Goal: Task Accomplishment & Management: Complete application form

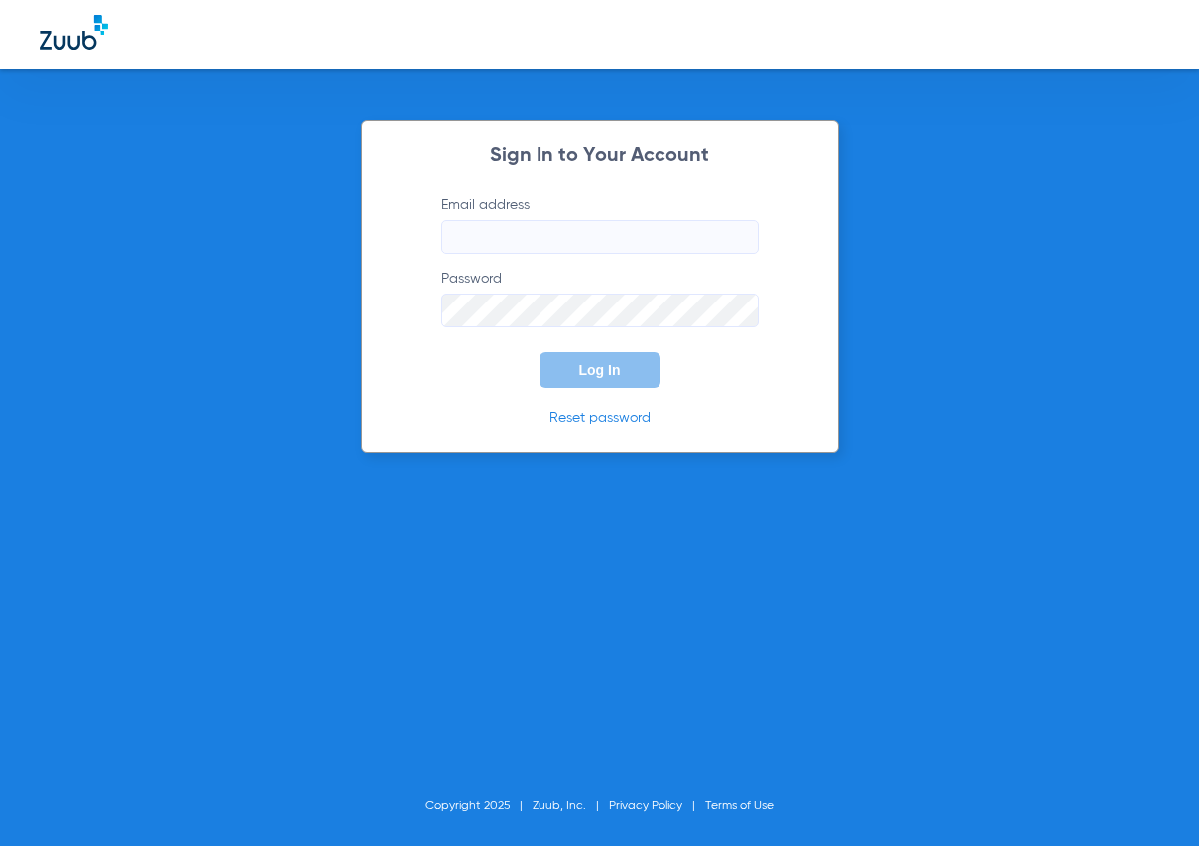
type input "[EMAIL_ADDRESS][DOMAIN_NAME]"
click at [603, 367] on span "Log In" at bounding box center [600, 370] width 42 height 16
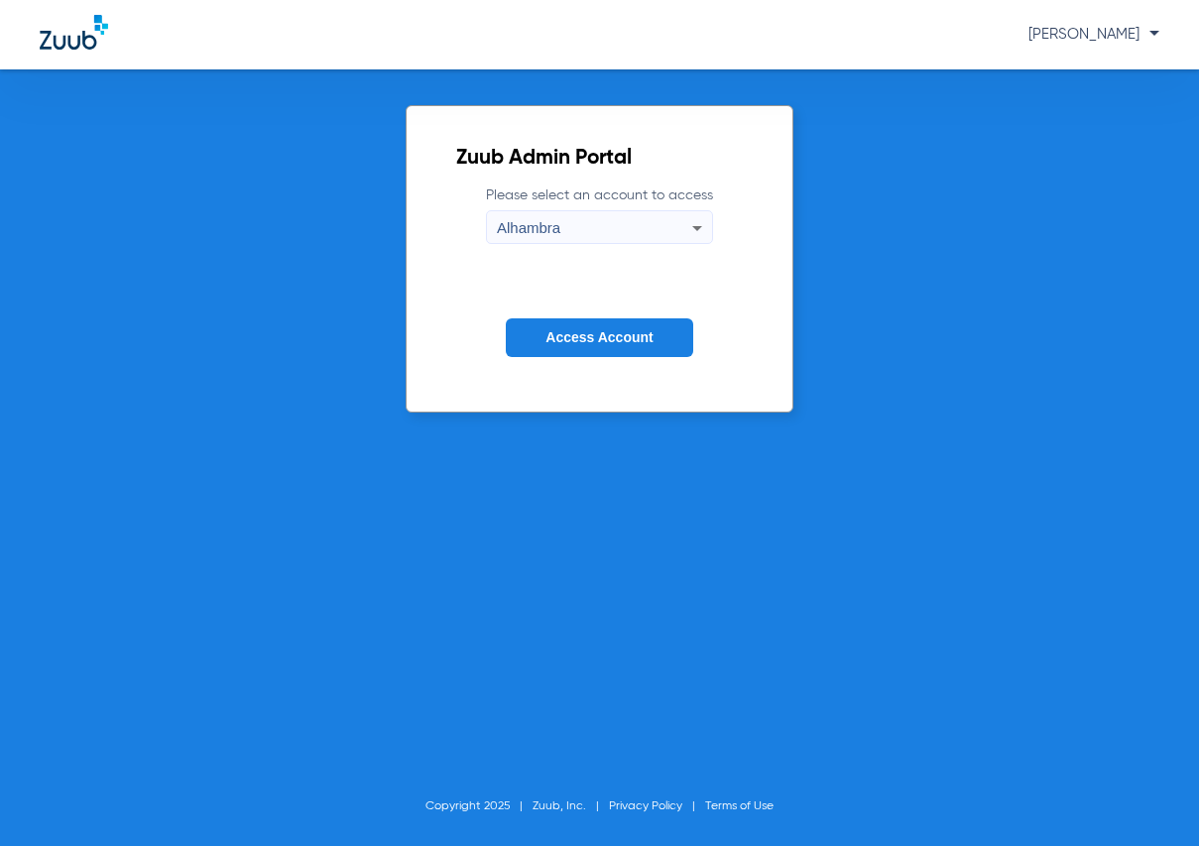
click at [102, 474] on div "Zuub Admin Portal Please select an account to access Alhambra Access Account Co…" at bounding box center [599, 457] width 1199 height 777
click at [666, 329] on button "Access Account" at bounding box center [599, 337] width 186 height 39
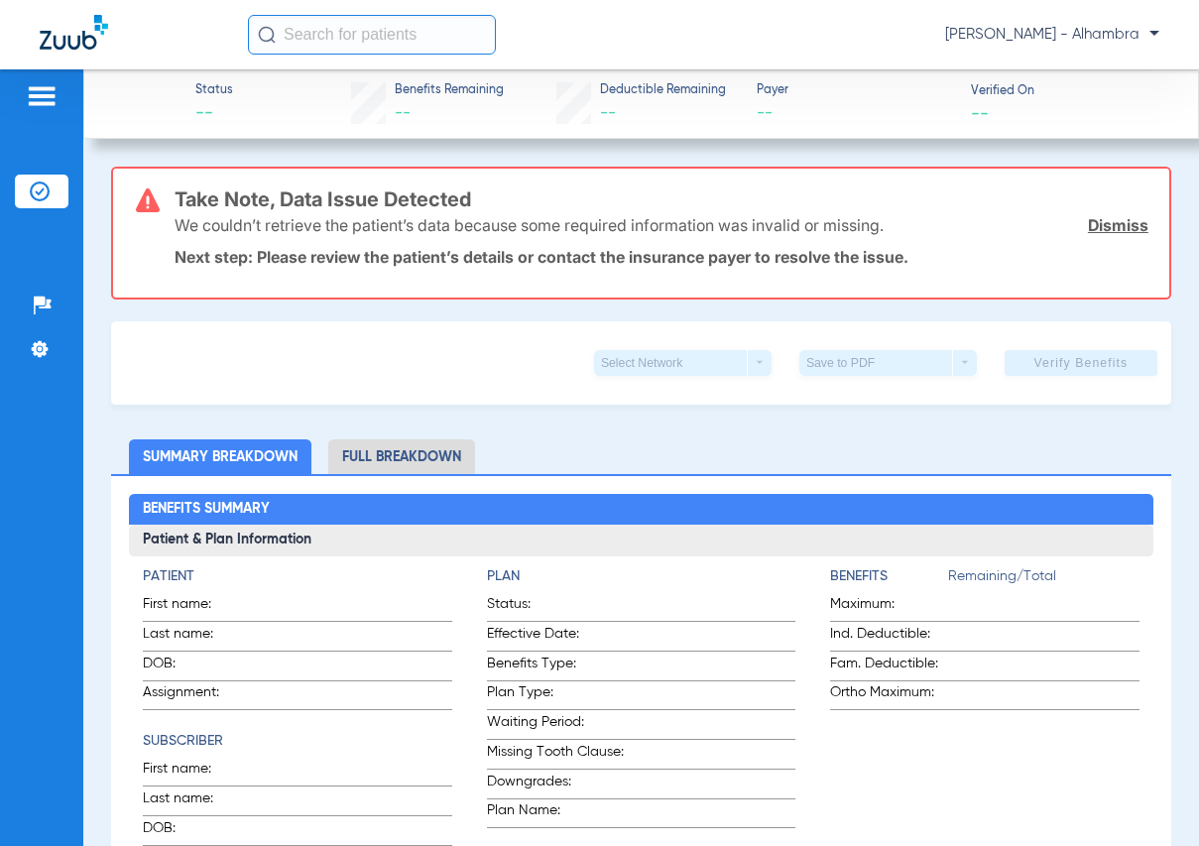
click at [63, 104] on div at bounding box center [42, 99] width 54 height 30
click at [55, 108] on div at bounding box center [42, 99] width 32 height 30
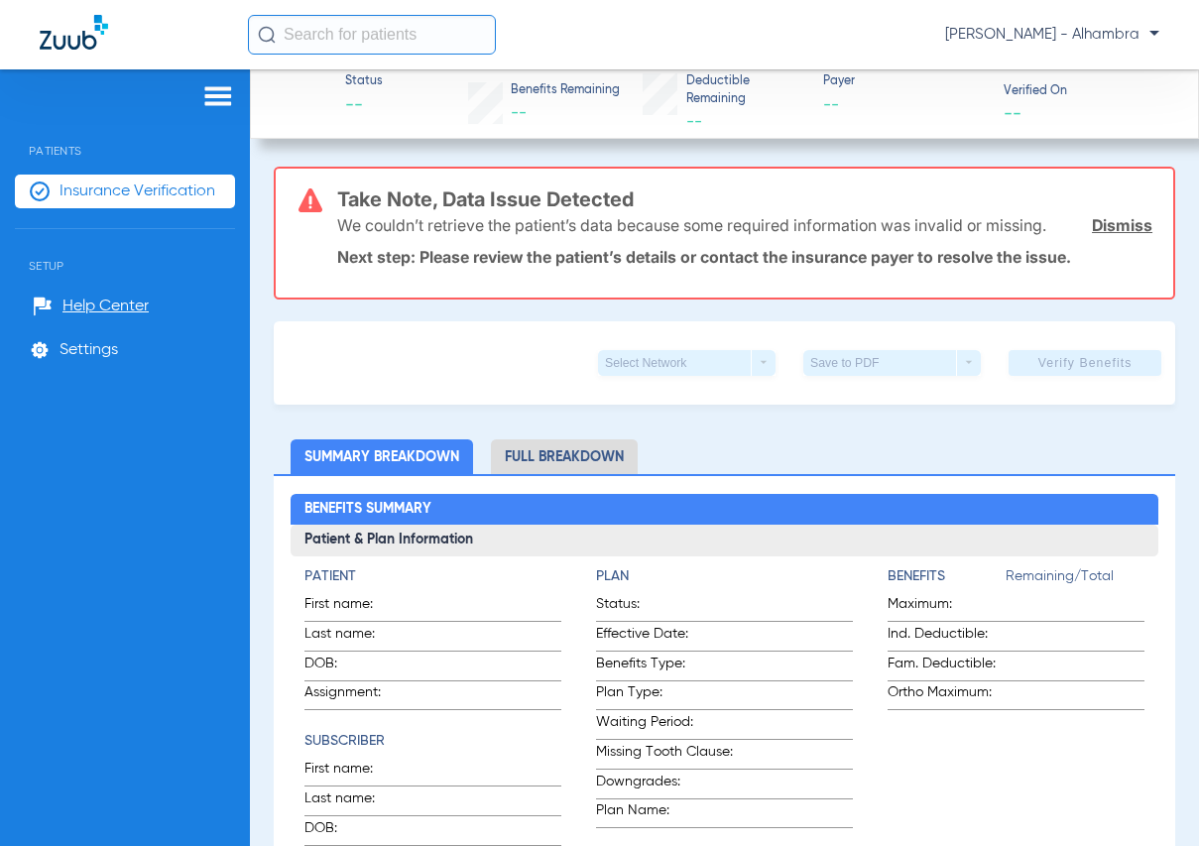
click at [121, 185] on span "Insurance Verification" at bounding box center [138, 191] width 156 height 20
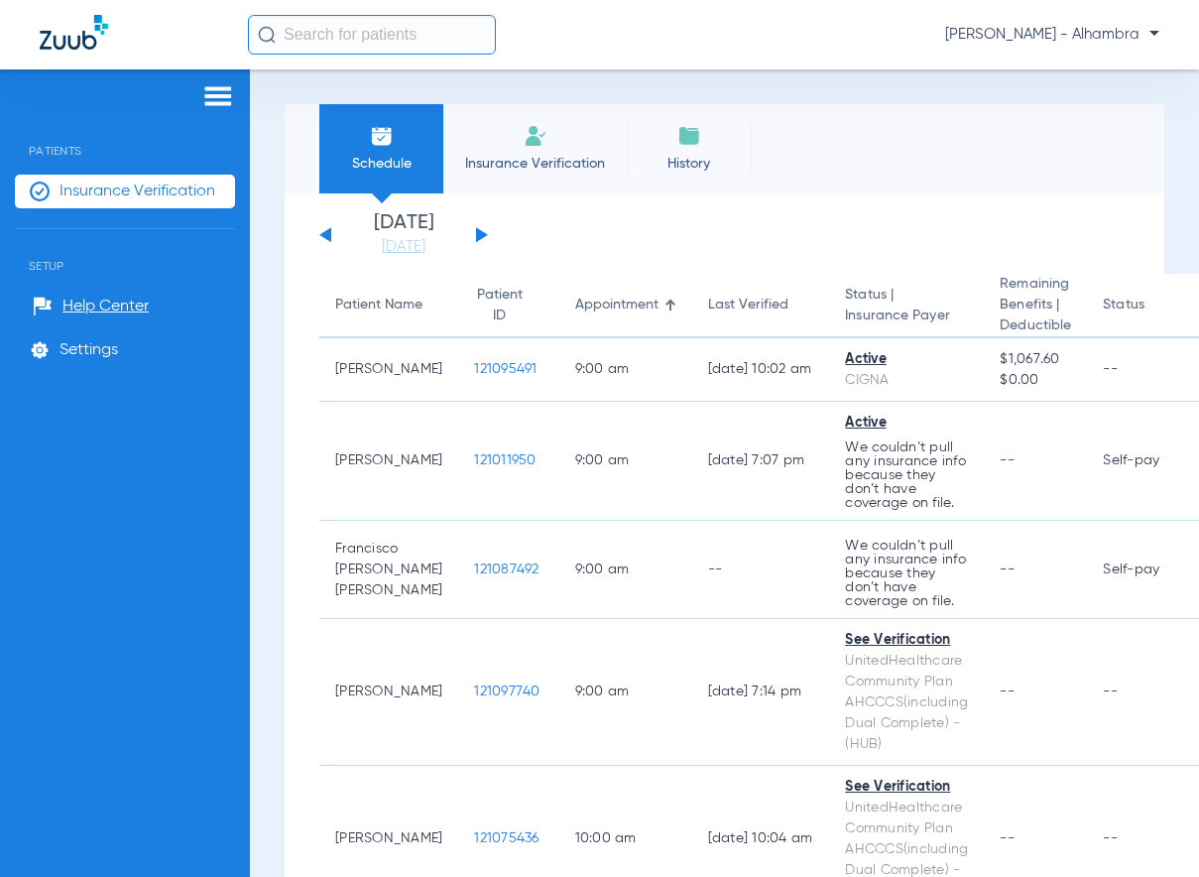
click at [481, 237] on button at bounding box center [482, 234] width 12 height 15
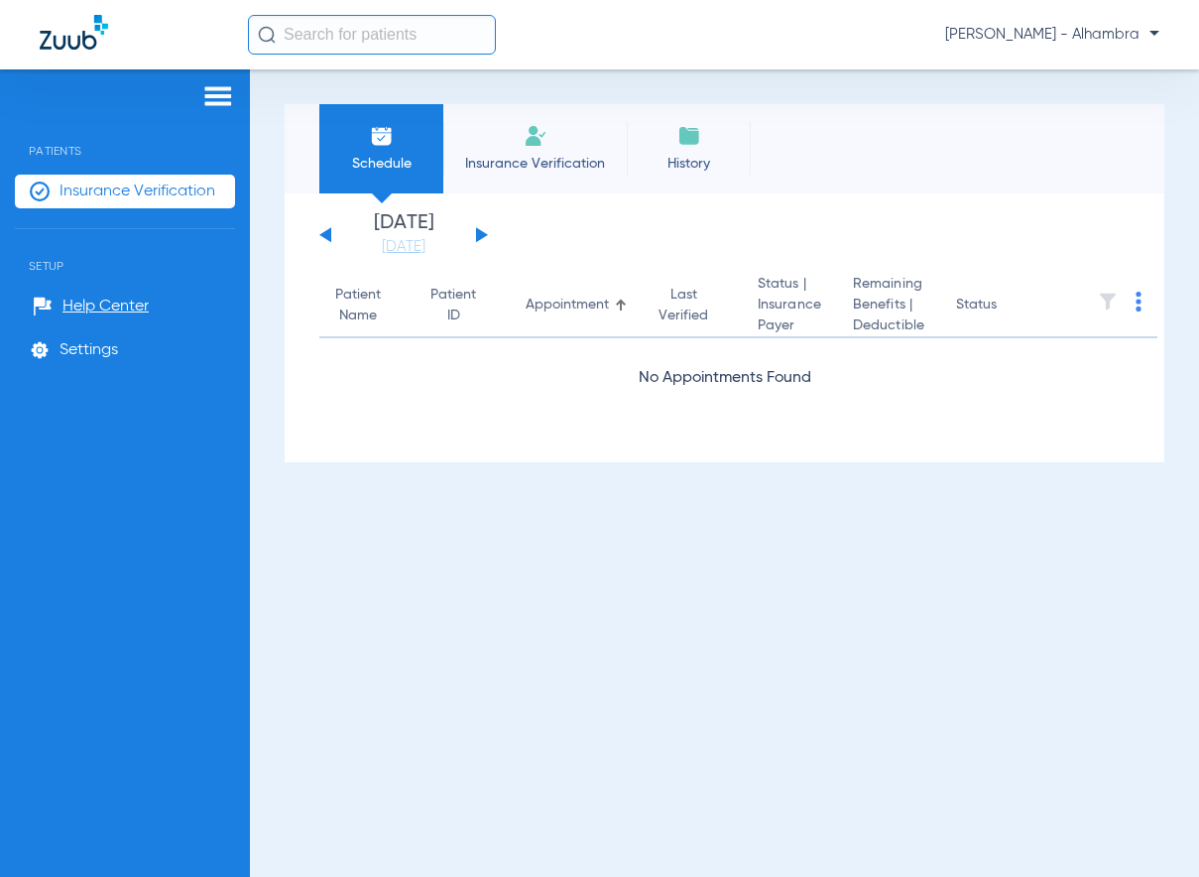
click at [481, 234] on button at bounding box center [482, 234] width 12 height 15
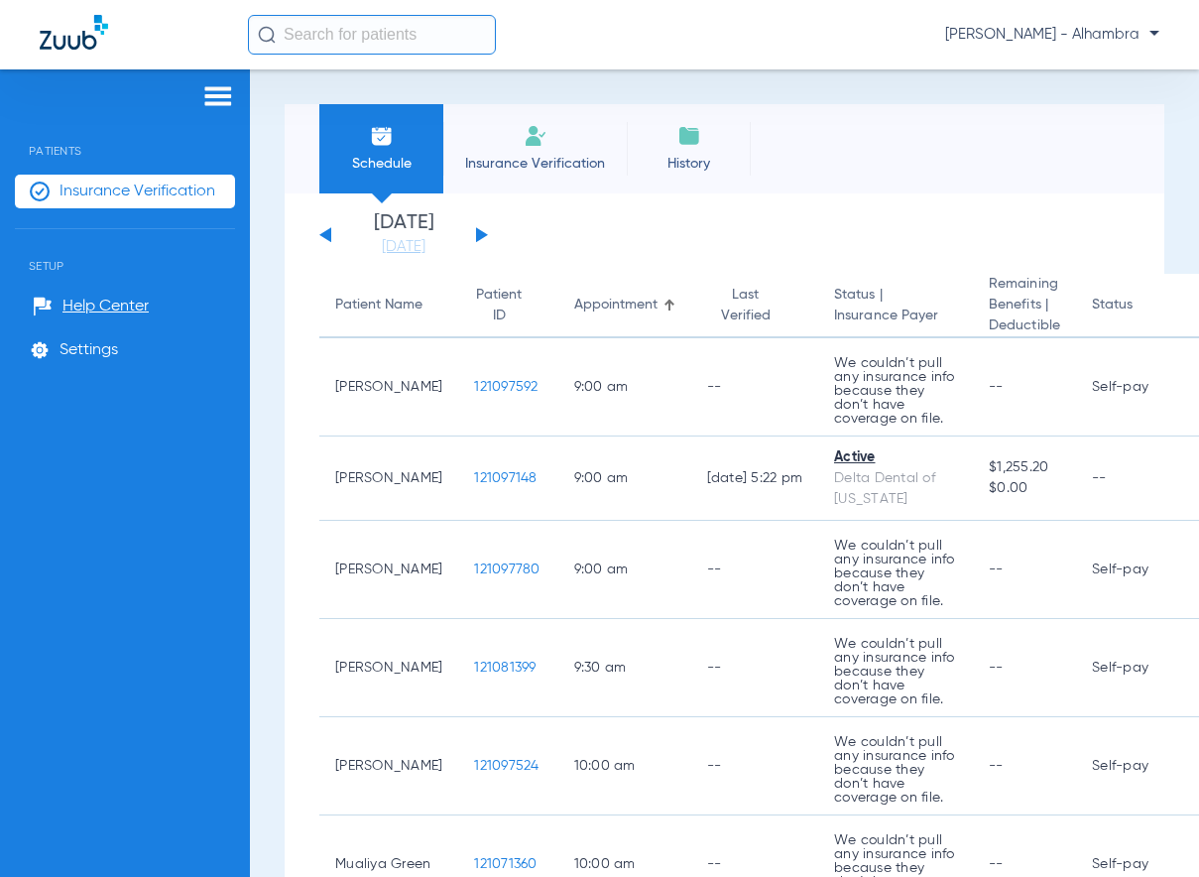
click at [852, 184] on div "Schedule Insurance Verification History Last Appt. Sync Time: [DATE] - 08:50 AM" at bounding box center [725, 148] width 880 height 89
click at [1001, 38] on span "[PERSON_NAME] - Alhambra" at bounding box center [1052, 35] width 214 height 20
click at [1083, 78] on button "Account Selection" at bounding box center [1085, 71] width 143 height 40
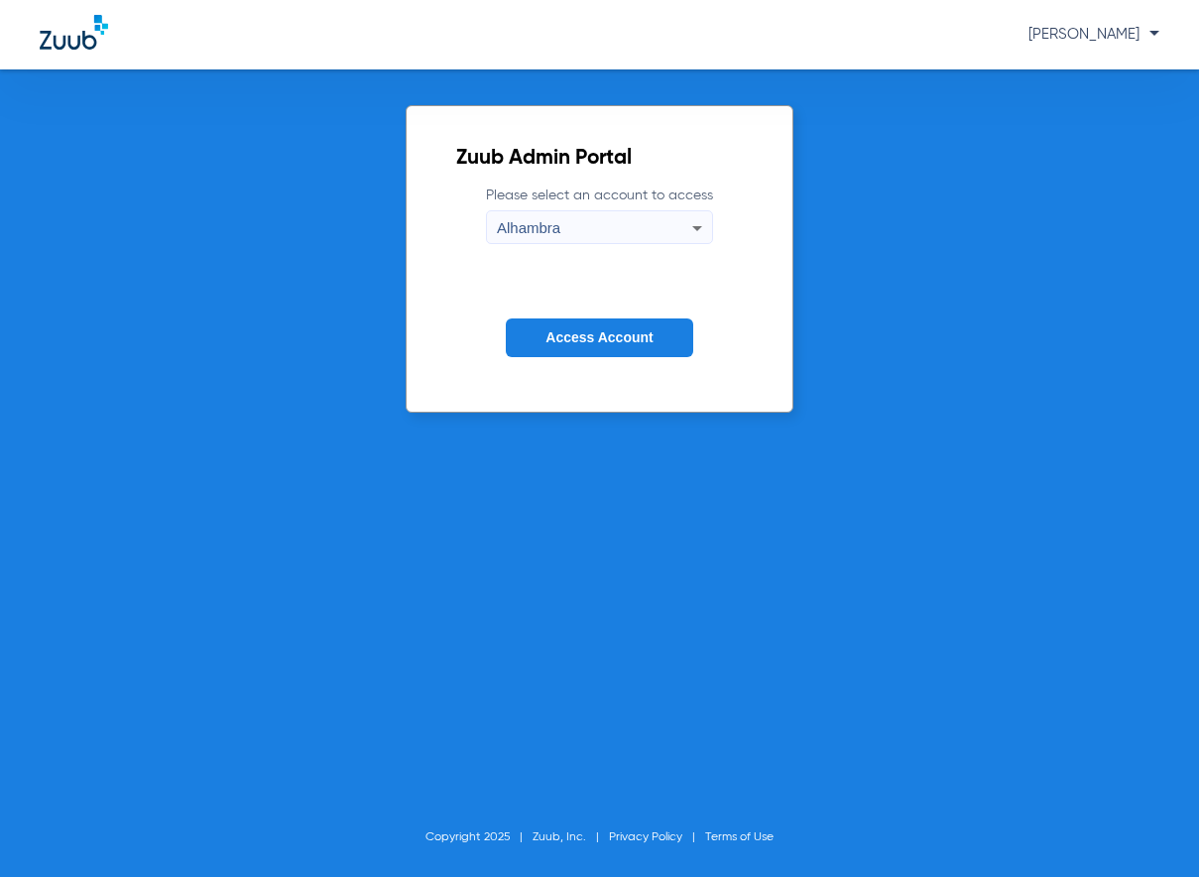
click at [663, 243] on div "Alhambra" at bounding box center [594, 228] width 195 height 34
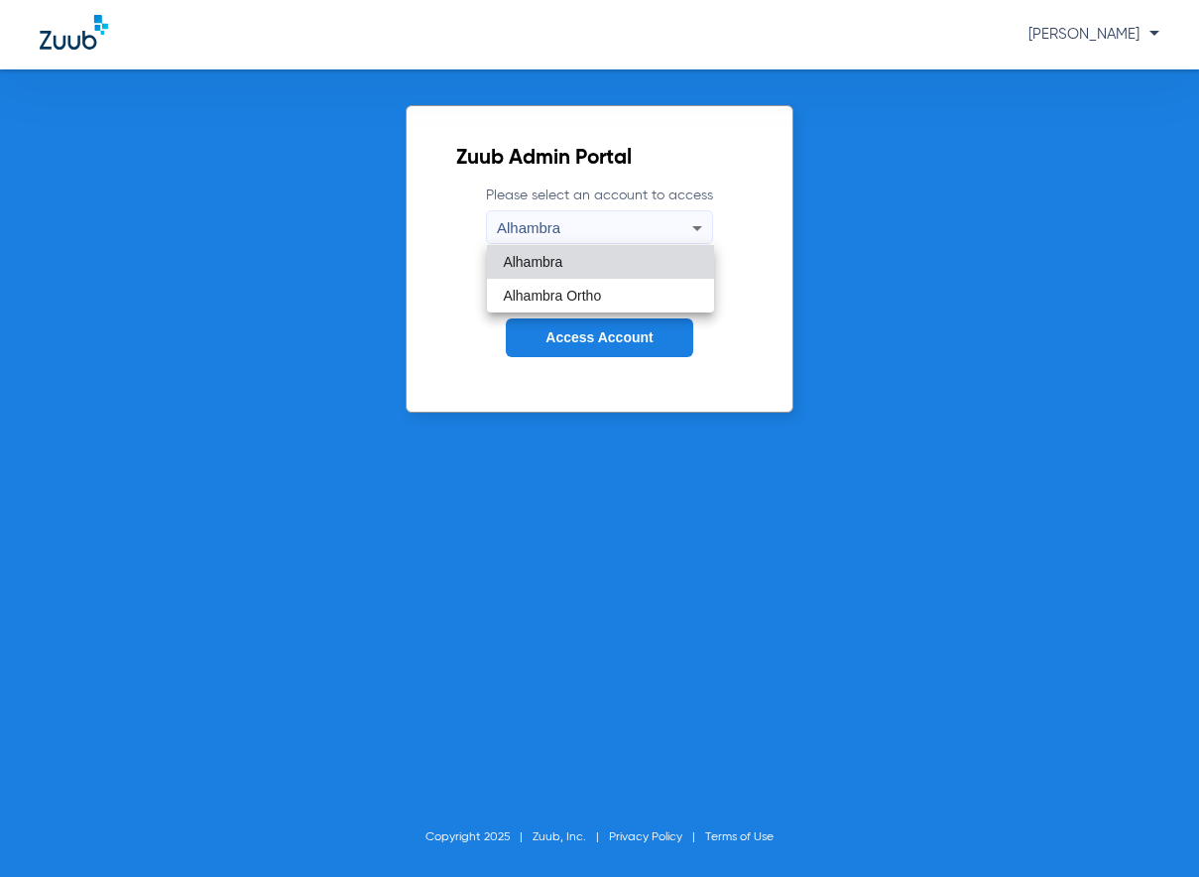
click at [599, 313] on div at bounding box center [599, 438] width 1199 height 877
click at [608, 307] on form "Please select an account to access Alhambra Access Account" at bounding box center [599, 285] width 287 height 201
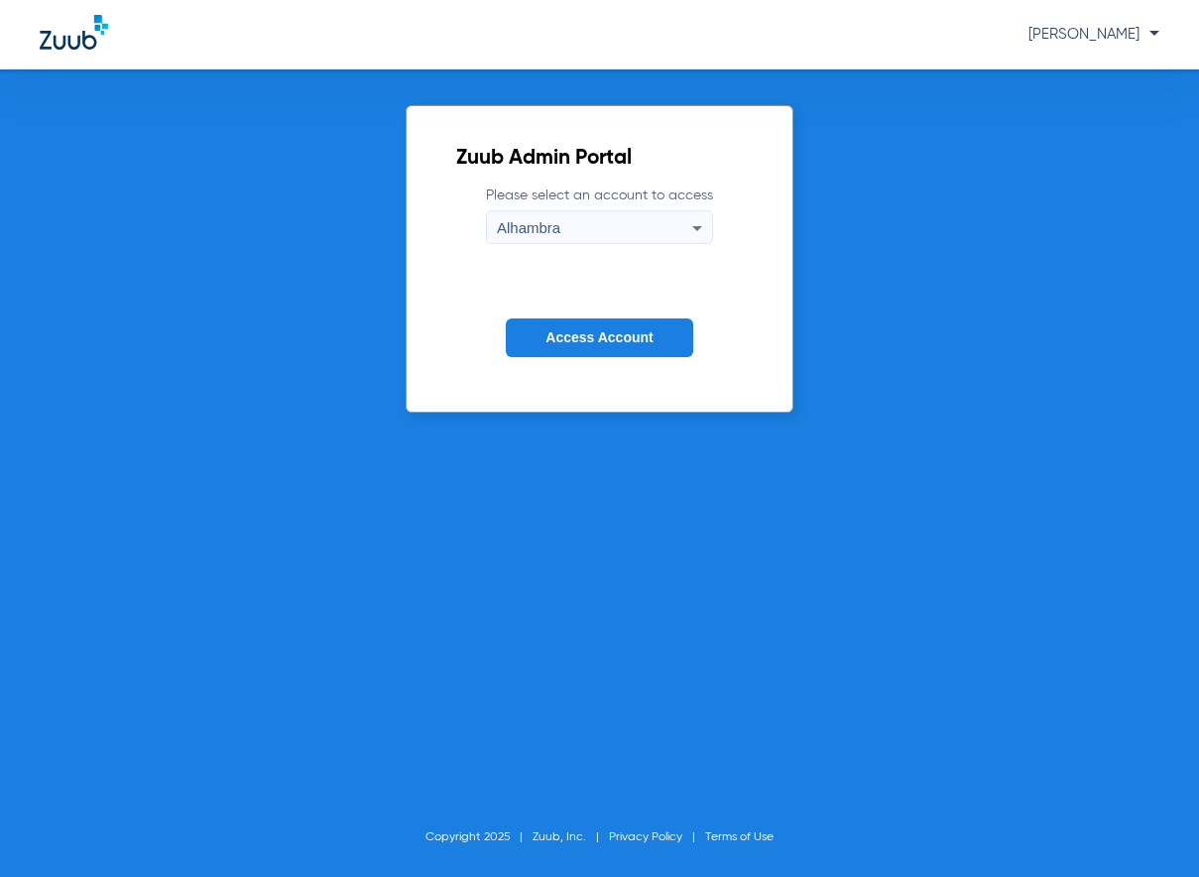
click at [598, 223] on div "Alhambra" at bounding box center [594, 228] width 195 height 34
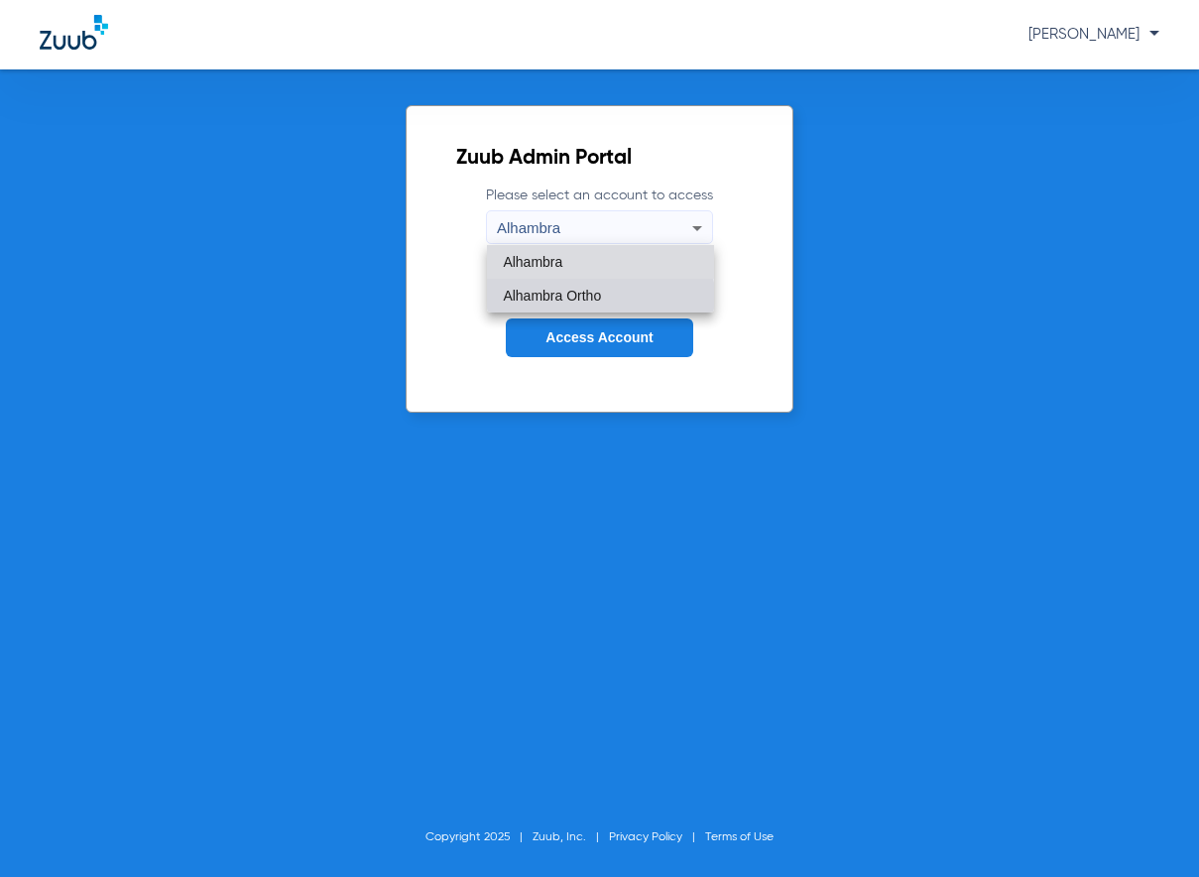
click at [591, 298] on span "Alhambra Ortho" at bounding box center [552, 296] width 98 height 14
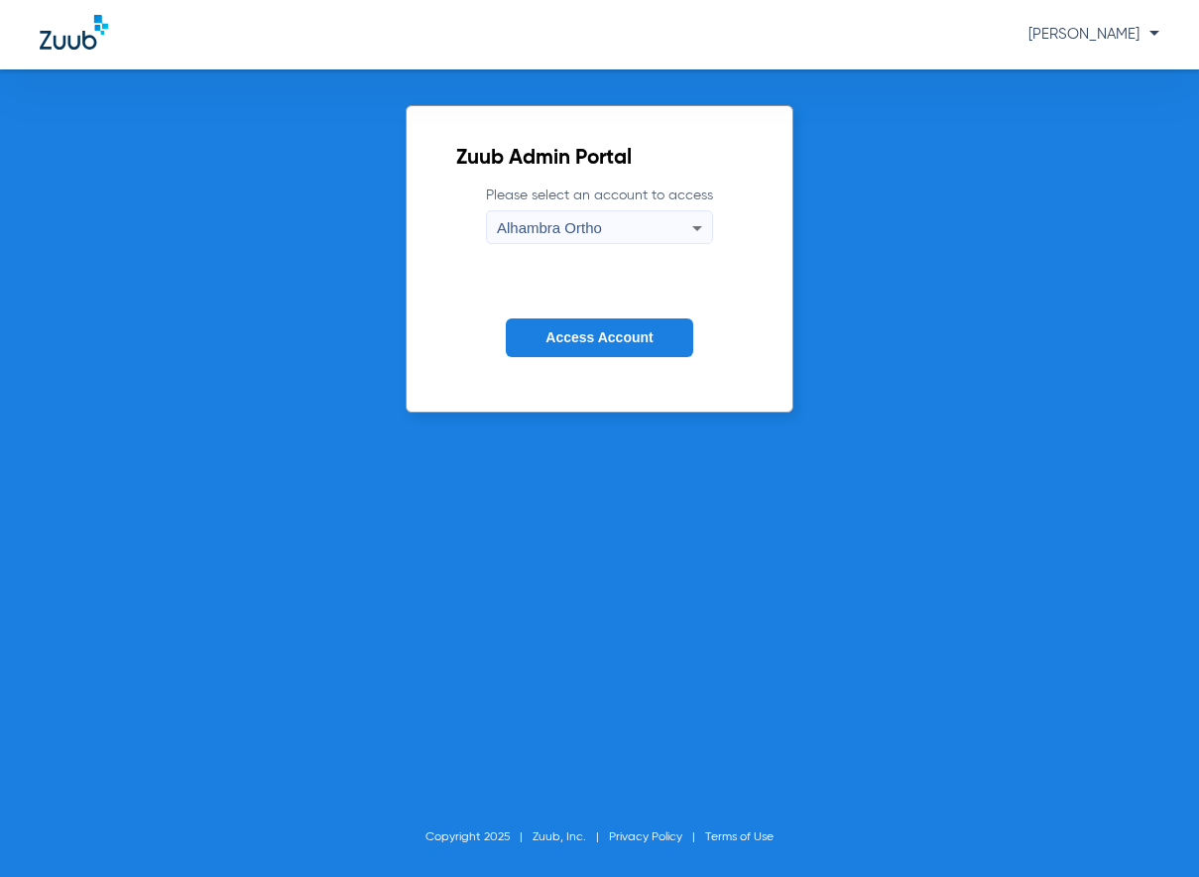
click at [618, 334] on span "Access Account" at bounding box center [598, 337] width 107 height 16
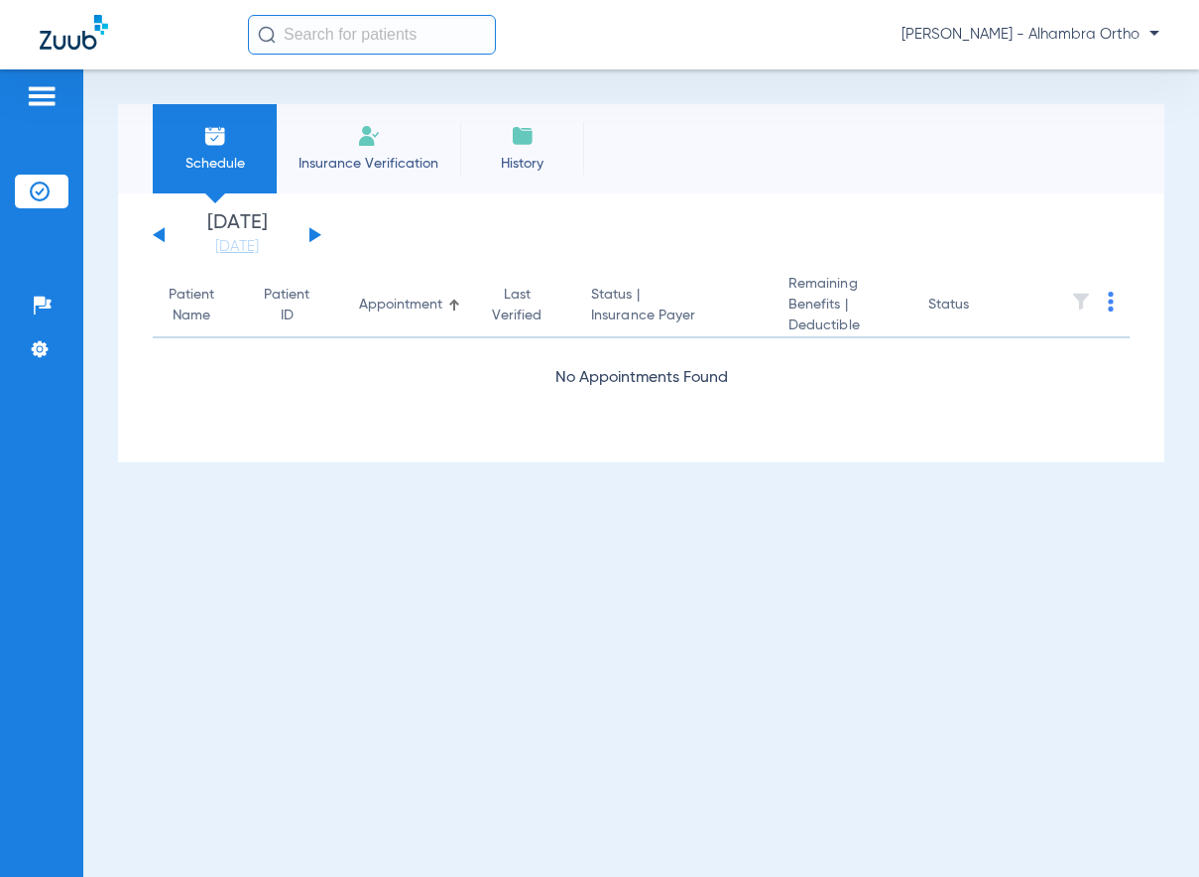
click at [301, 238] on div "[DATE] [DATE] [DATE] [DATE] [DATE] [DATE] [DATE] [DATE] [DATE] [DATE] [DATE] [D…" at bounding box center [237, 235] width 169 height 44
click at [310, 237] on button at bounding box center [315, 234] width 12 height 15
click at [154, 242] on div "[DATE] [DATE] [DATE] [DATE] [DATE] [DATE] [DATE] [DATE] [DATE] [DATE] [DATE] [D…" at bounding box center [237, 235] width 169 height 44
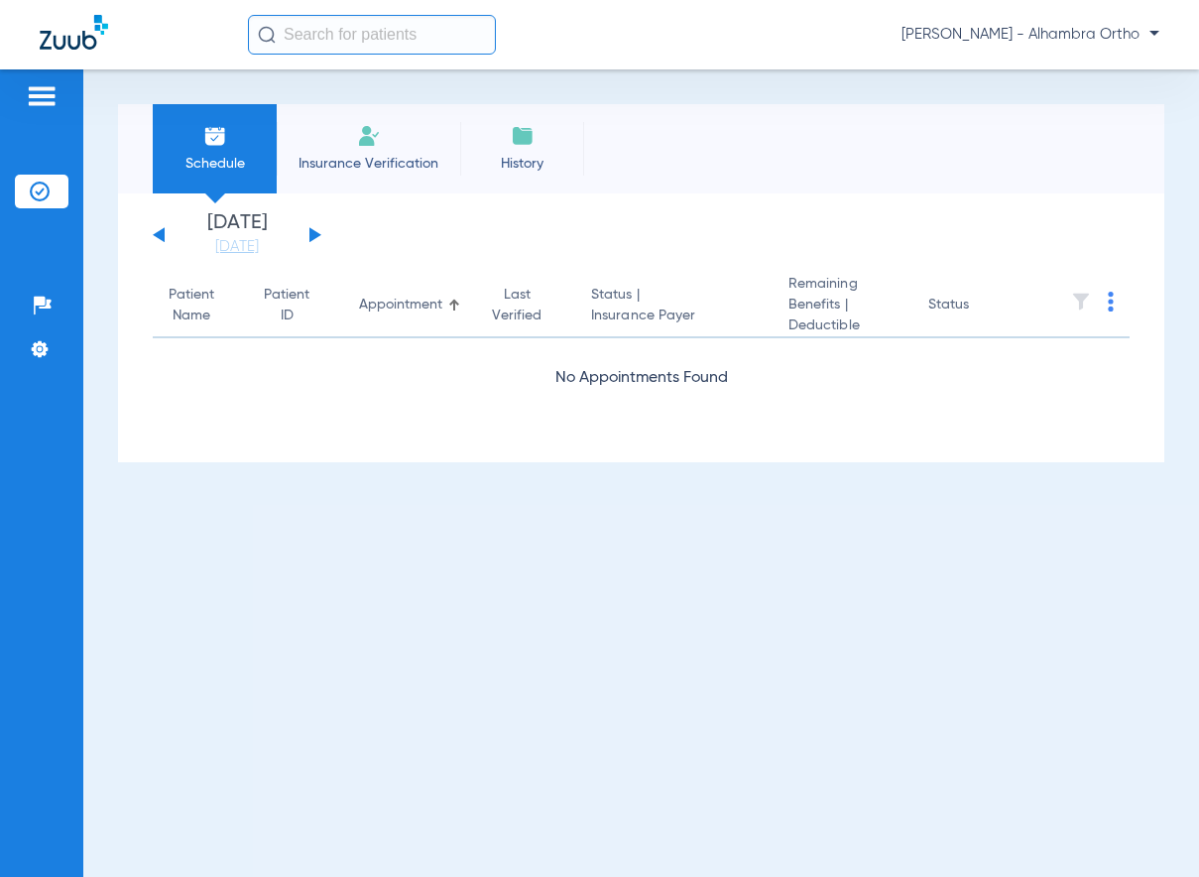
click at [157, 236] on button at bounding box center [159, 234] width 12 height 15
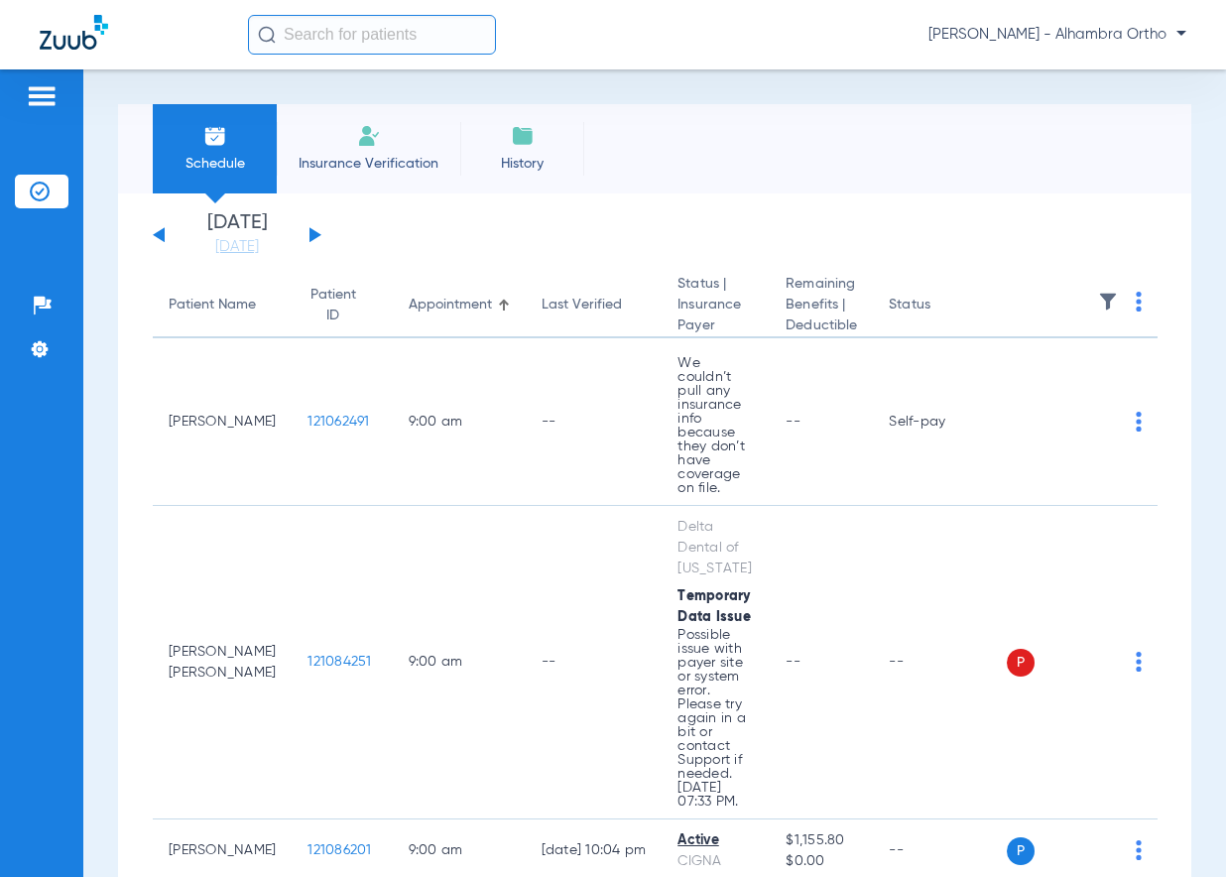
click at [1141, 301] on img at bounding box center [1139, 302] width 6 height 20
click at [1086, 384] on span "Verify All" at bounding box center [1095, 381] width 119 height 14
click at [639, 185] on div "Schedule Insurance Verification History Last Appt. Sync Time: [DATE] - 08:35 AM" at bounding box center [654, 148] width 1073 height 89
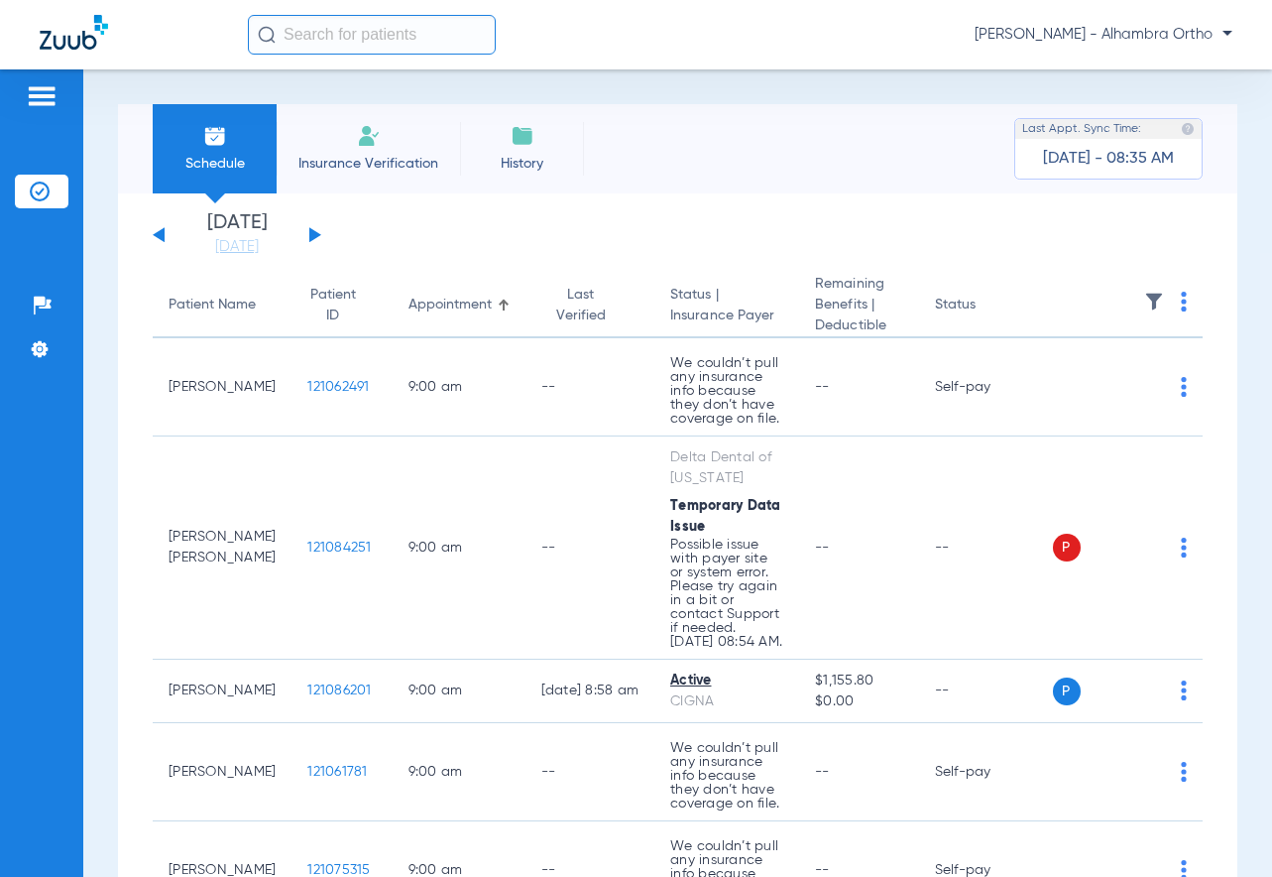
click at [703, 174] on div "Schedule Insurance Verification History Last Appt. Sync Time: [DATE] - 08:35 AM" at bounding box center [678, 148] width 1120 height 89
click at [26, 98] on img at bounding box center [42, 96] width 32 height 24
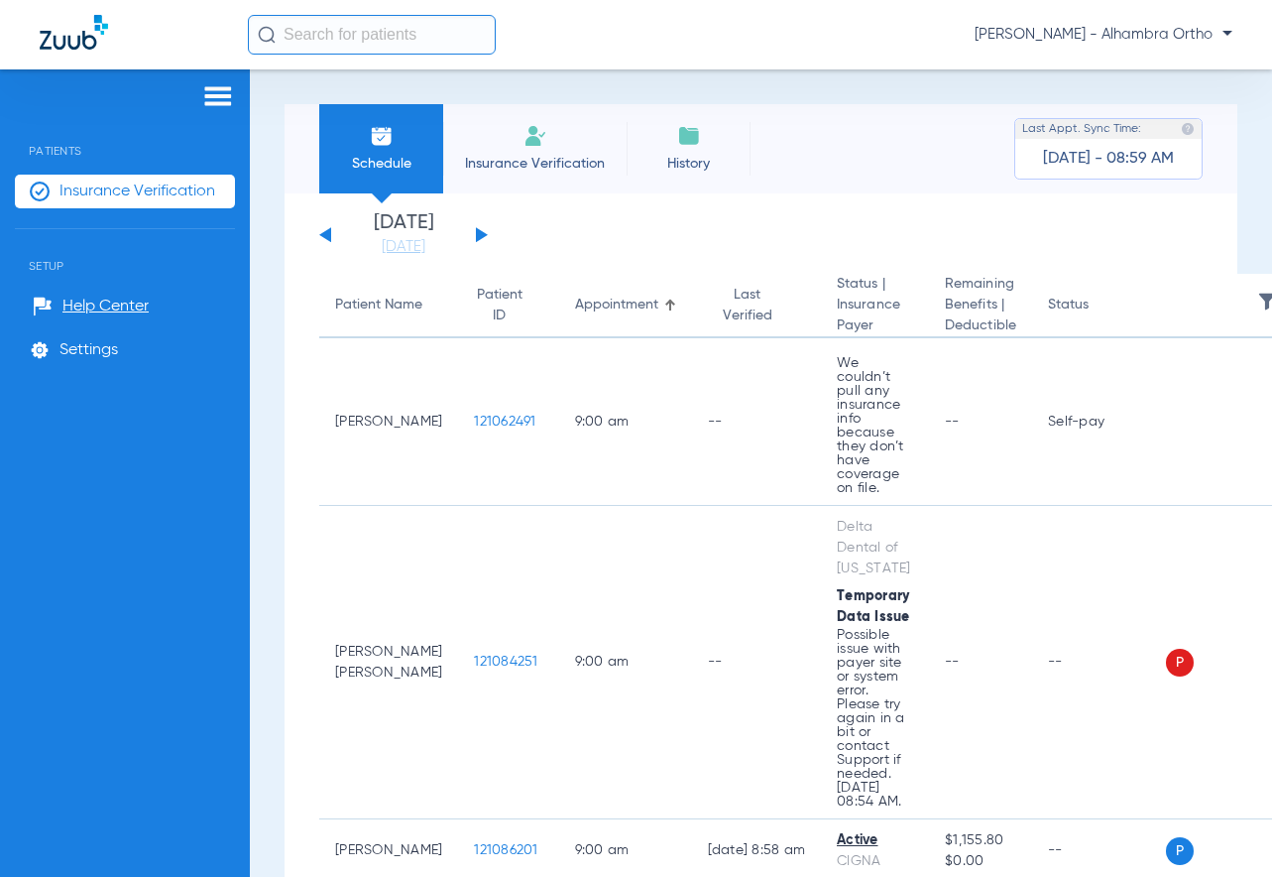
click at [179, 184] on span "Insurance Verification" at bounding box center [138, 191] width 156 height 20
click at [173, 207] on ul "Insurance Verification" at bounding box center [125, 202] width 220 height 55
click at [177, 195] on span "Insurance Verification" at bounding box center [138, 191] width 156 height 20
click at [583, 157] on span "Insurance Verification" at bounding box center [535, 164] width 154 height 20
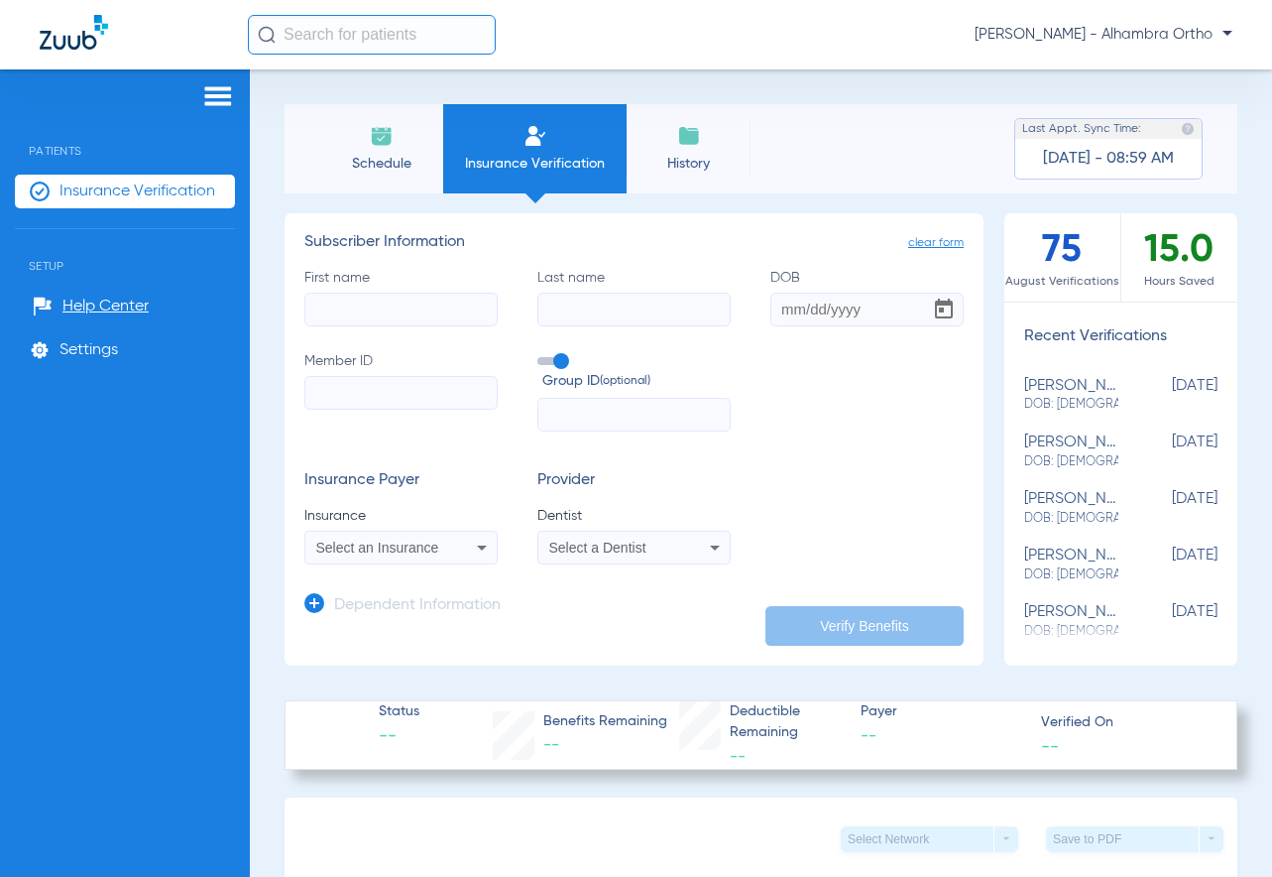
click at [791, 164] on div "Schedule Insurance Verification History Last Appt. Sync Time: [DATE] - 08:59 AM" at bounding box center [761, 148] width 953 height 89
click at [365, 320] on input "First name" at bounding box center [400, 310] width 193 height 34
click at [342, 308] on input "First name" at bounding box center [400, 310] width 193 height 34
type input "[PERSON_NAME]"
click at [622, 314] on input "Last name" at bounding box center [634, 310] width 193 height 34
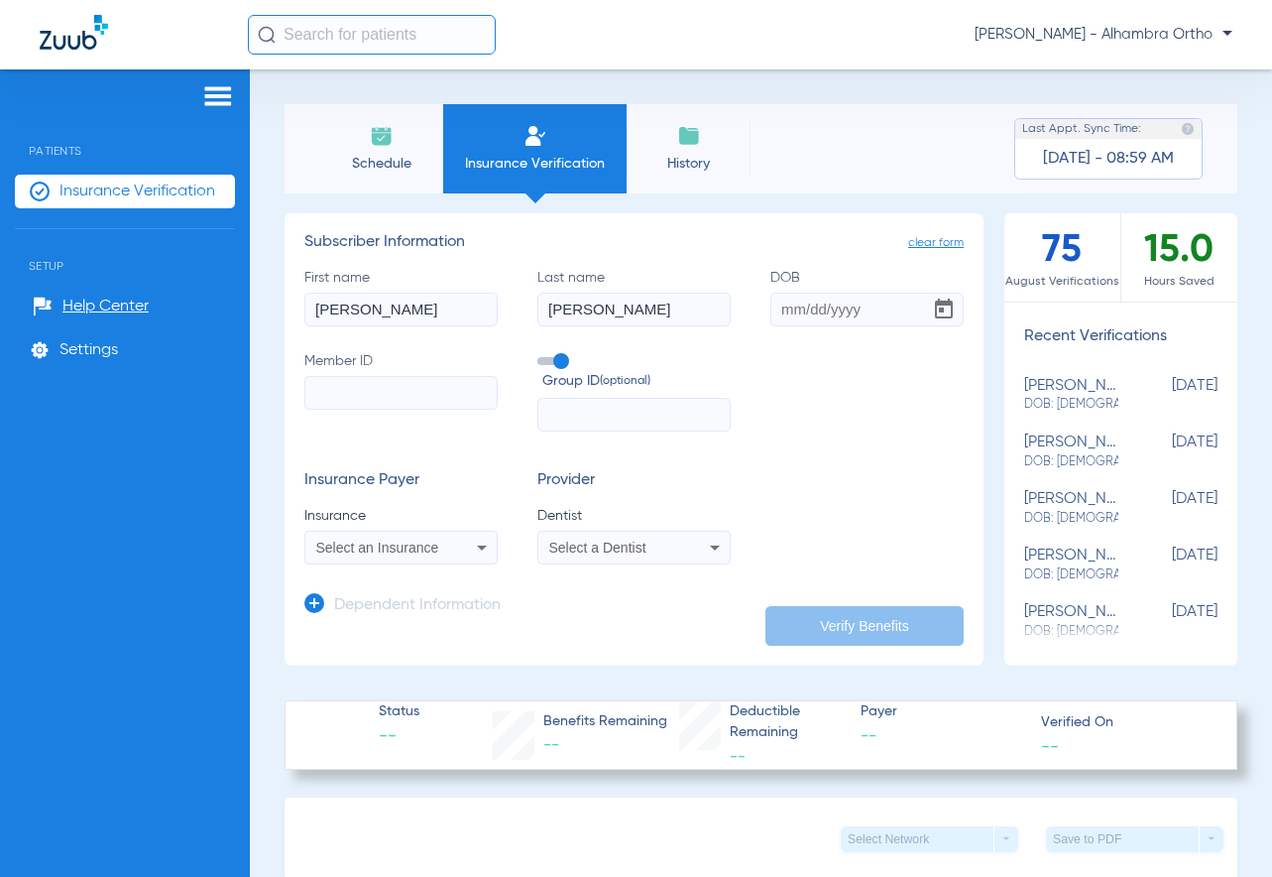
type input "[PERSON_NAME]"
click at [784, 312] on input "DOB" at bounding box center [867, 310] width 193 height 34
type input "[DATE]"
click at [435, 398] on input "Member ID" at bounding box center [400, 393] width 193 height 34
click at [392, 377] on input "Member ID Required" at bounding box center [400, 393] width 193 height 34
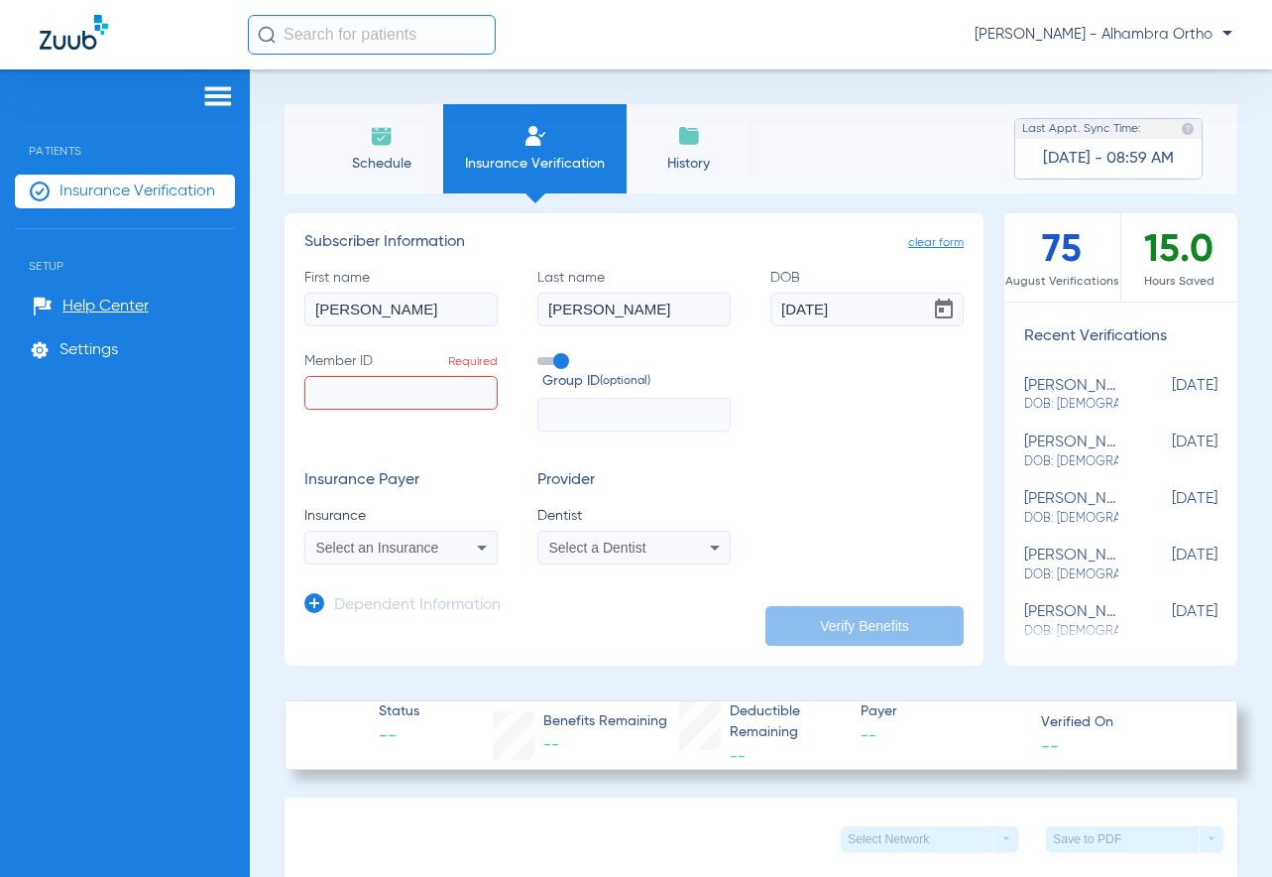
paste input "05000007906721"
type input "05000007906721"
click at [442, 549] on div "Select an Insurance" at bounding box center [384, 547] width 137 height 14
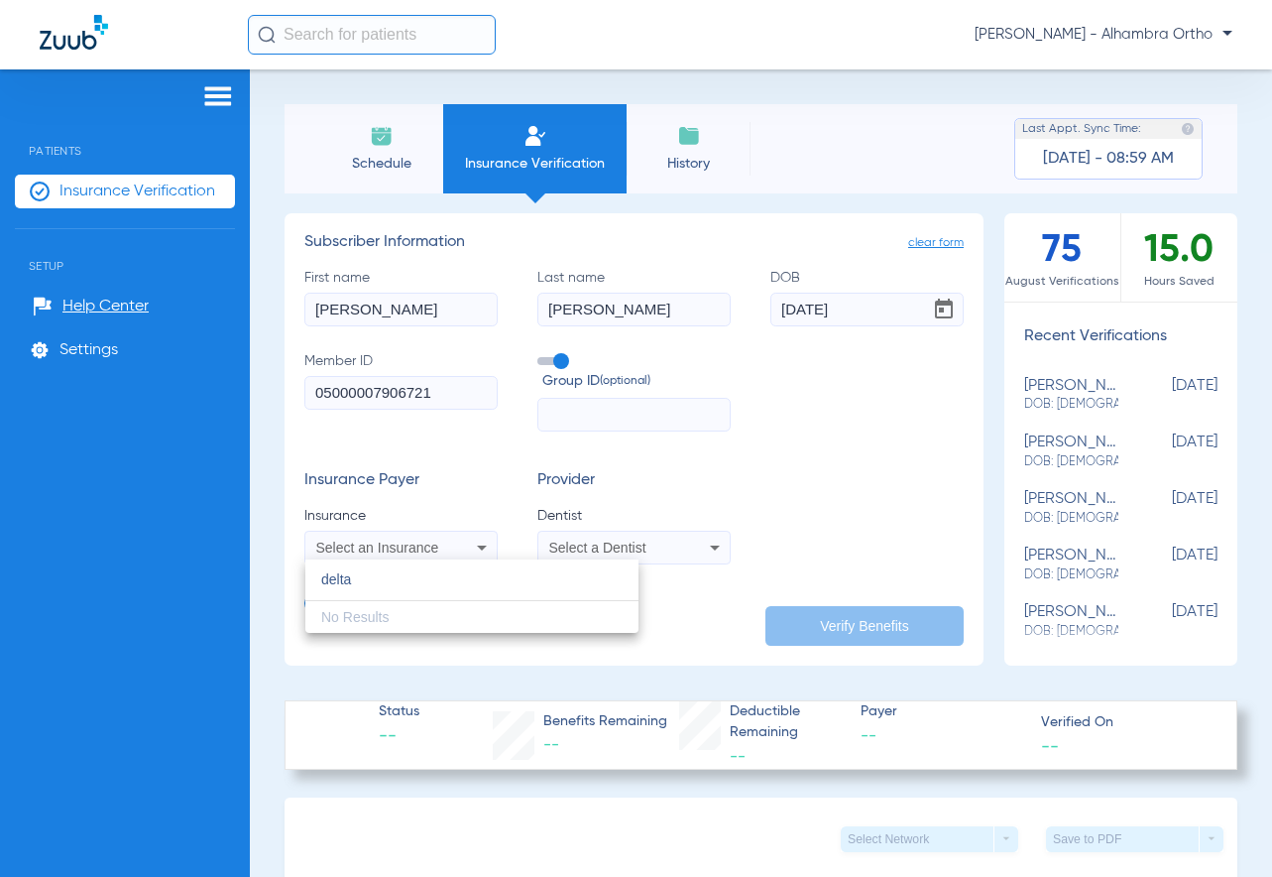
type input "delta"
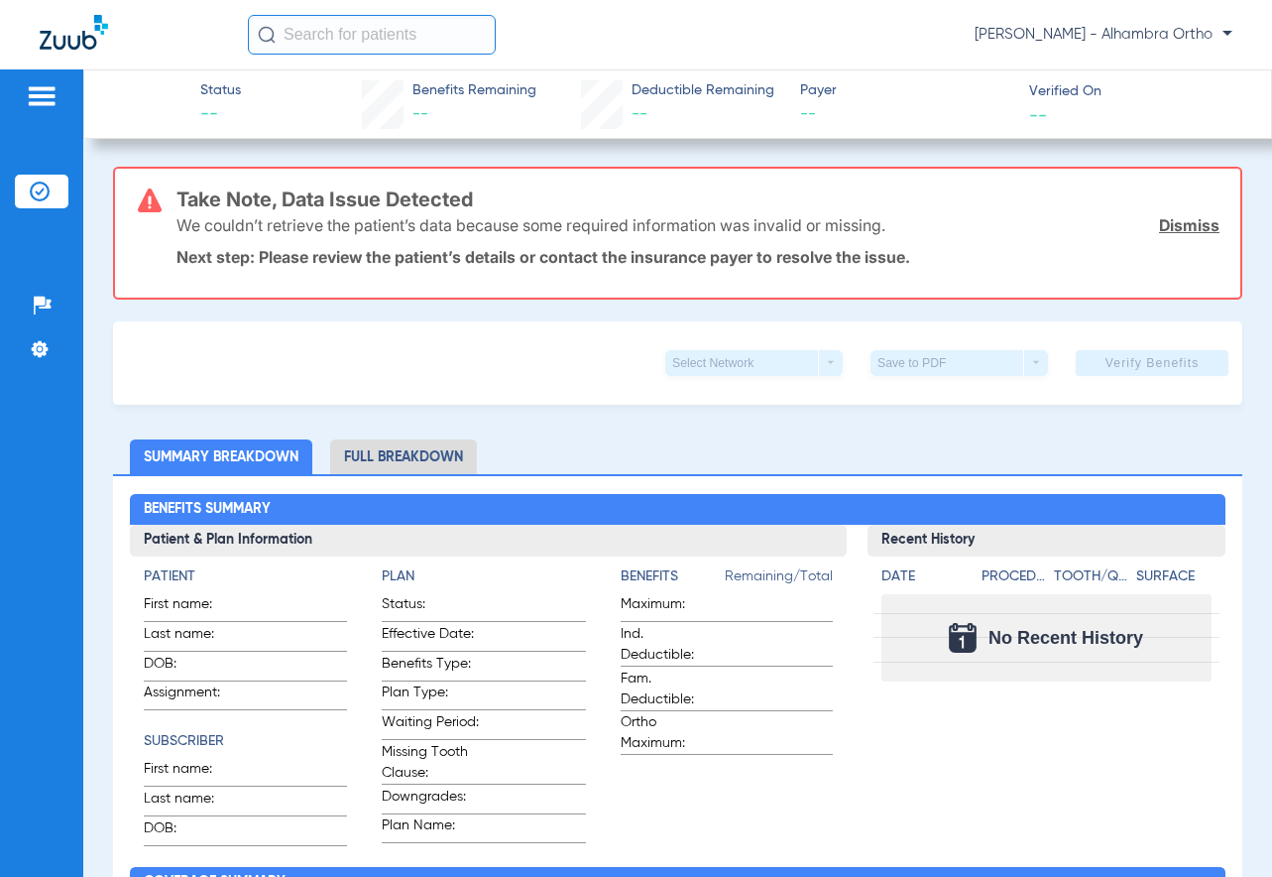
click at [32, 99] on img at bounding box center [42, 96] width 32 height 24
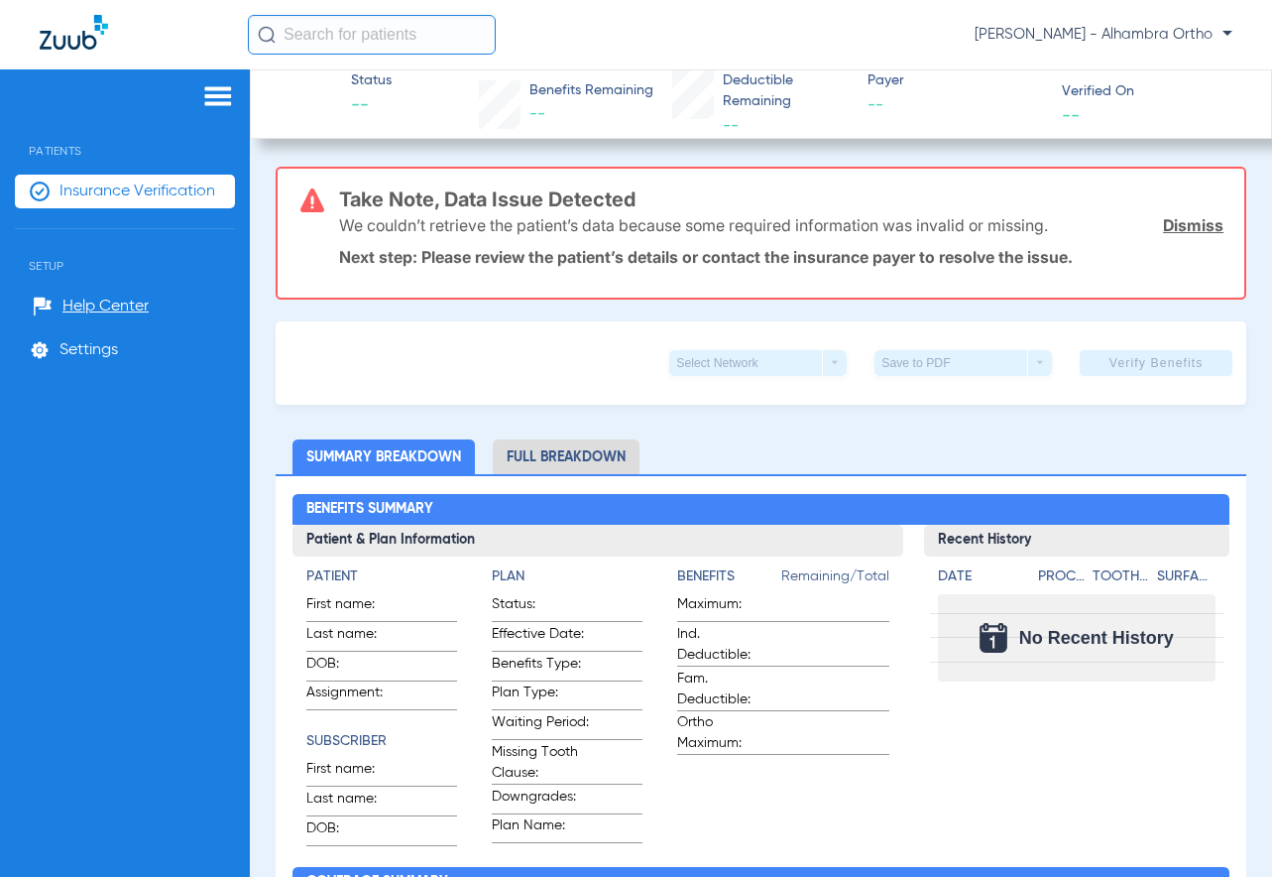
click at [101, 179] on li "Insurance Verification" at bounding box center [125, 192] width 220 height 34
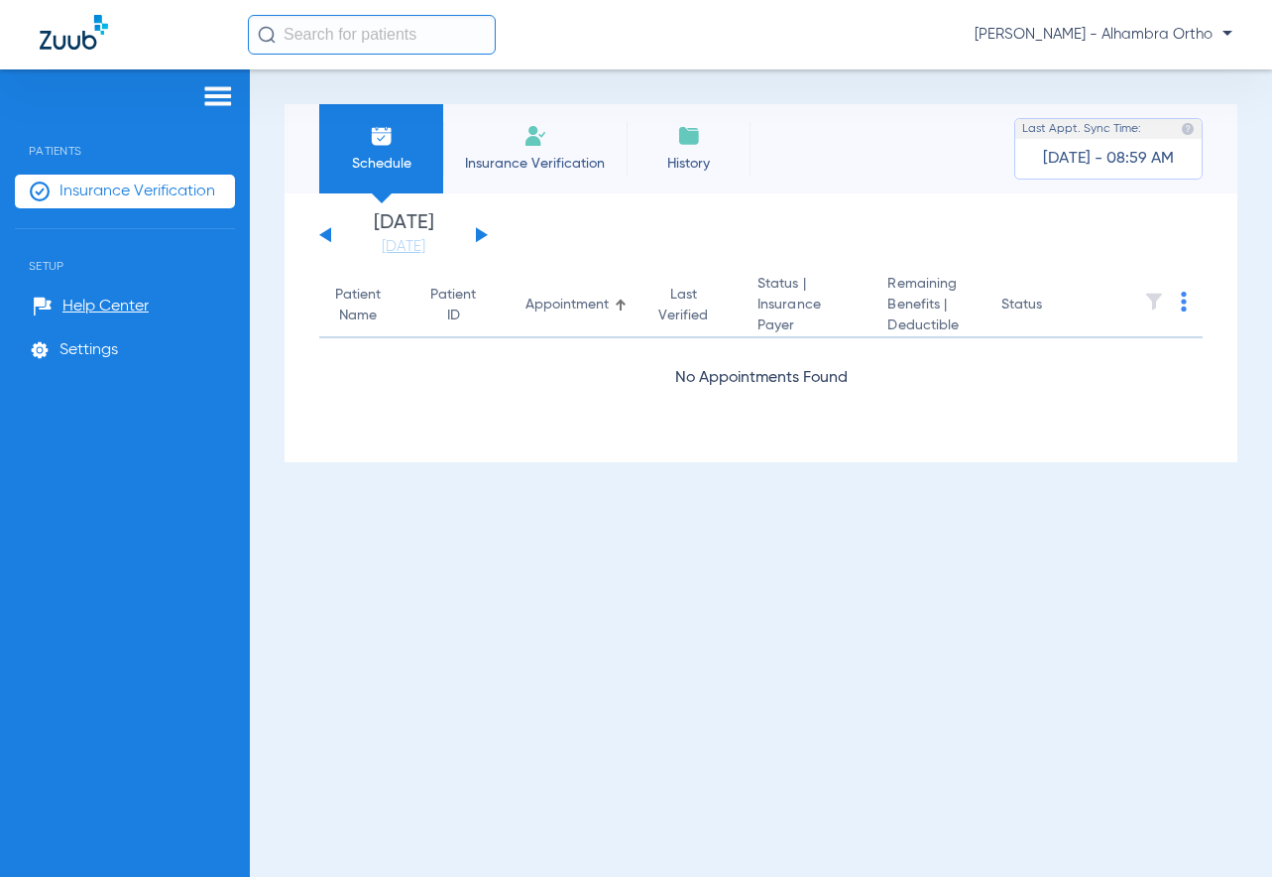
click at [517, 133] on li "Insurance Verification" at bounding box center [534, 148] width 183 height 89
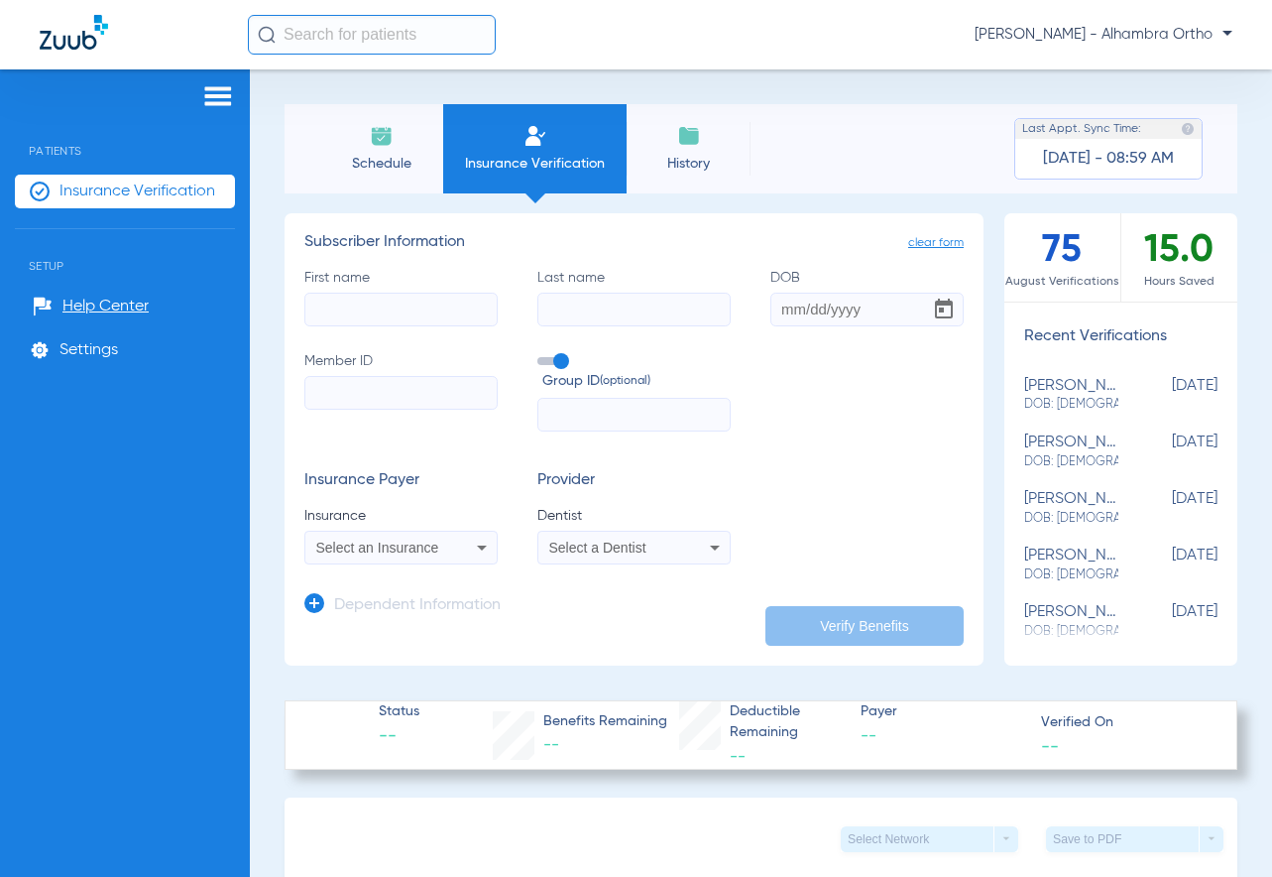
click at [418, 321] on input "First name" at bounding box center [400, 310] width 193 height 34
type input "ANAY"
click at [635, 299] on input "Last name" at bounding box center [634, 310] width 193 height 34
type input "BECERRA"
click at [771, 318] on input "DOB" at bounding box center [867, 310] width 193 height 34
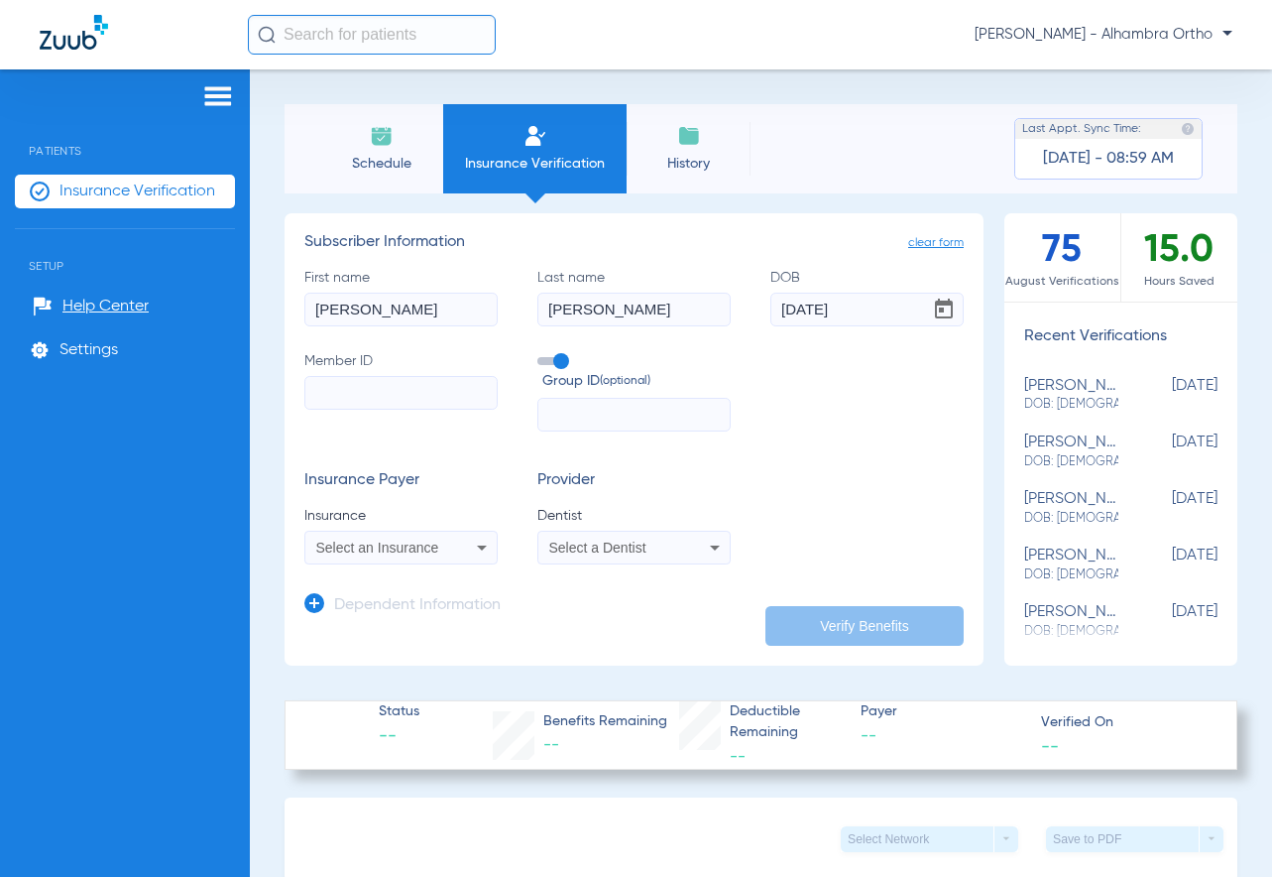
type input "08/06/1983"
click at [391, 402] on input "Member ID" at bounding box center [400, 393] width 193 height 34
type input "112197812"
click at [405, 545] on span "Select an Insurance" at bounding box center [377, 547] width 123 height 16
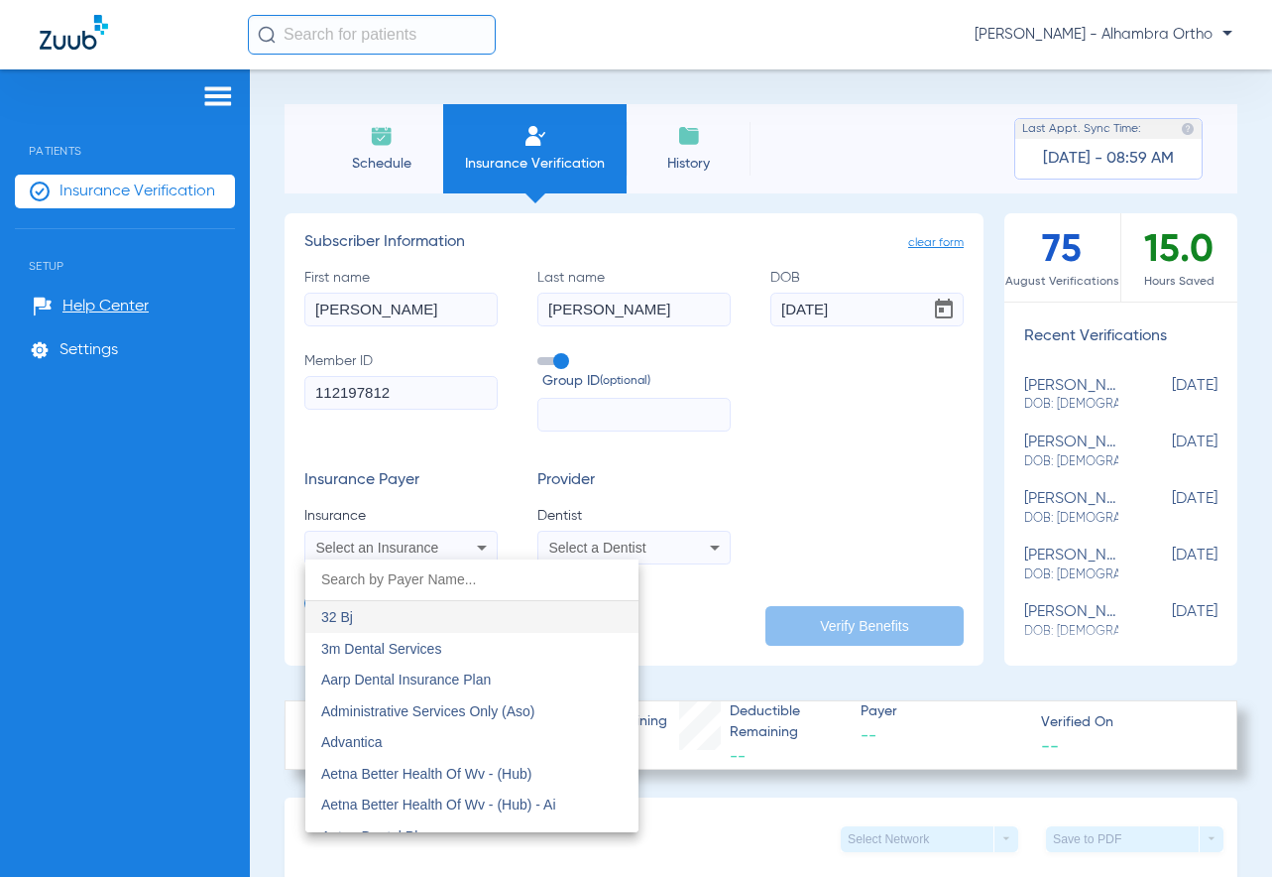
click at [433, 580] on input "dropdown search" at bounding box center [471, 579] width 333 height 41
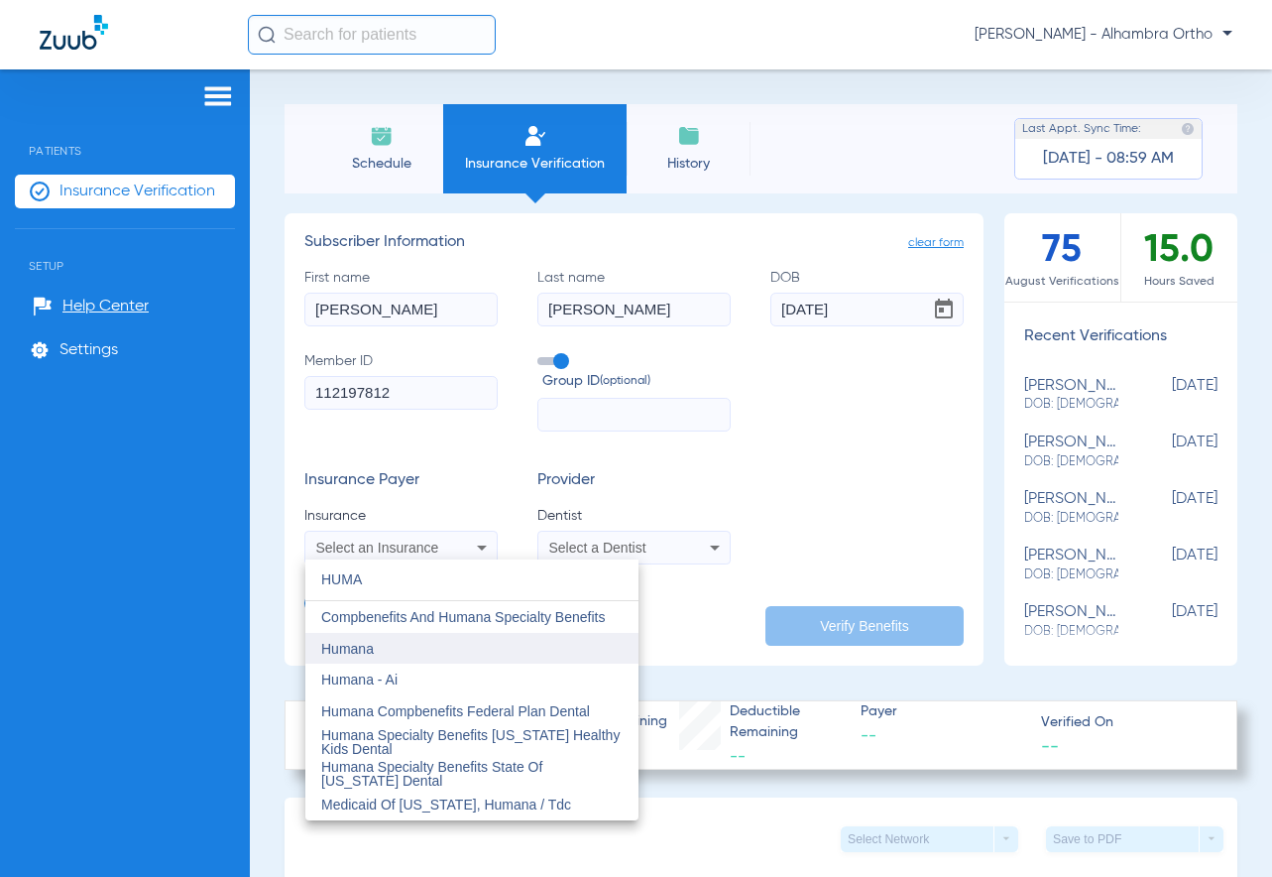
type input "HUMA"
click at [399, 638] on mat-option "Humana" at bounding box center [471, 649] width 333 height 32
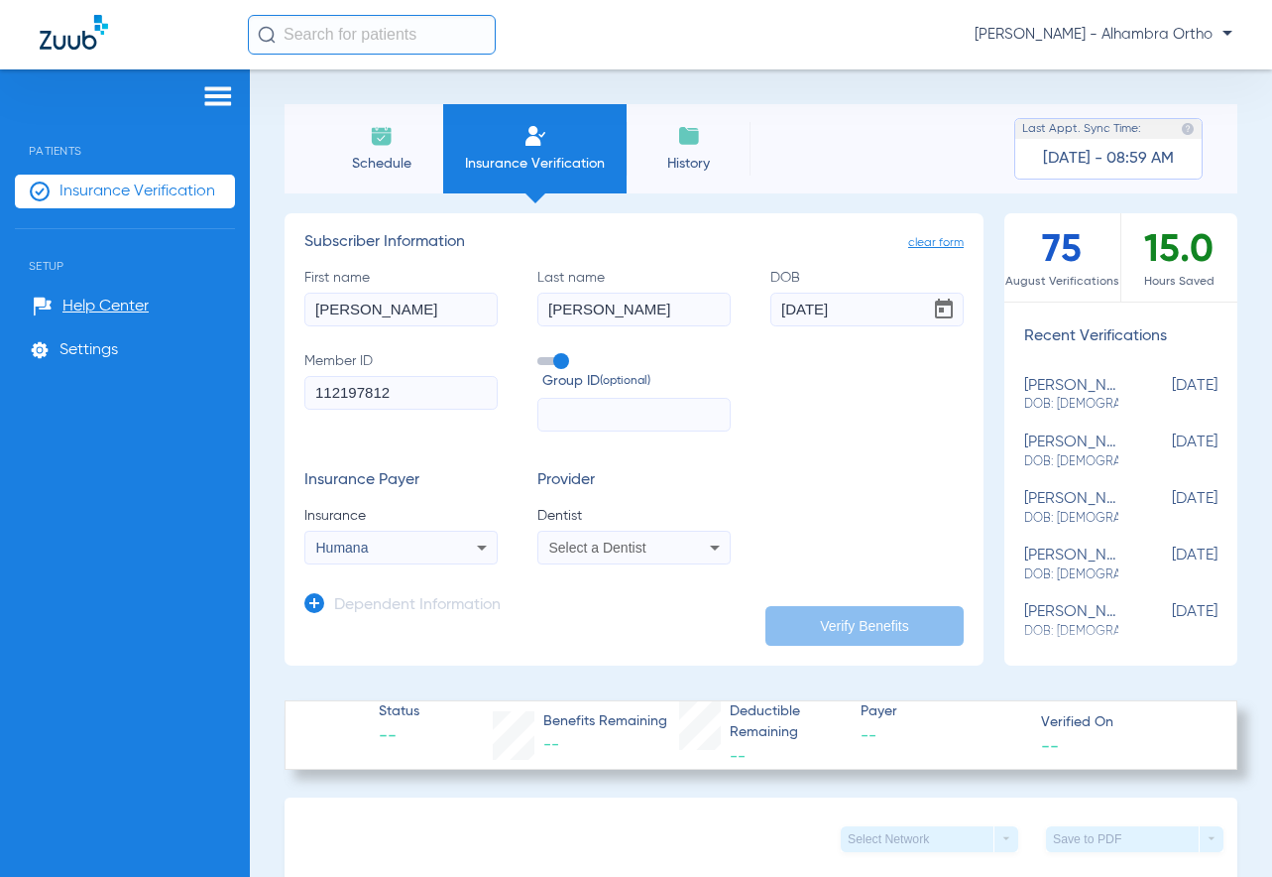
click at [599, 549] on span "Select a Dentist" at bounding box center [597, 547] width 97 height 16
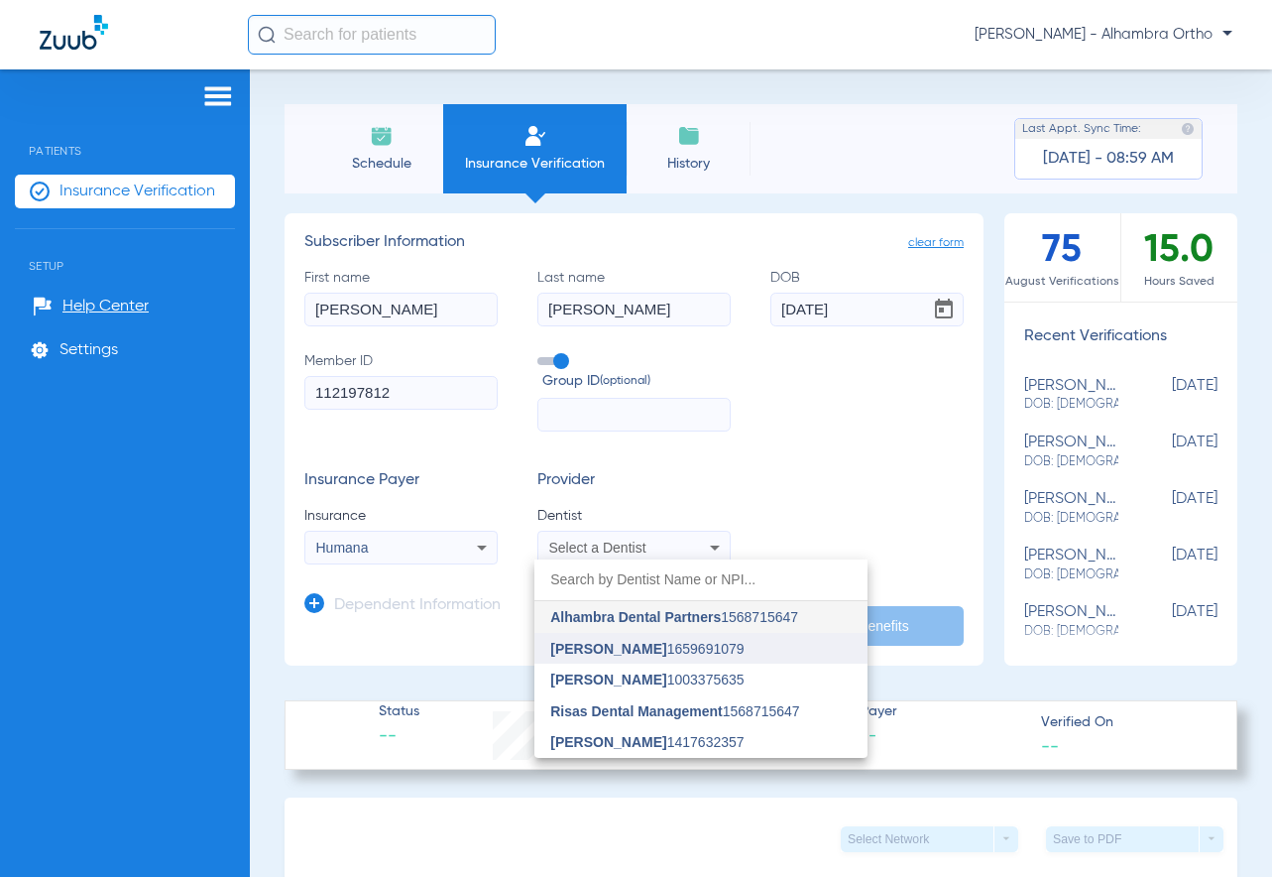
click at [632, 638] on mat-option "Talmage Copple 1659691079" at bounding box center [701, 649] width 333 height 32
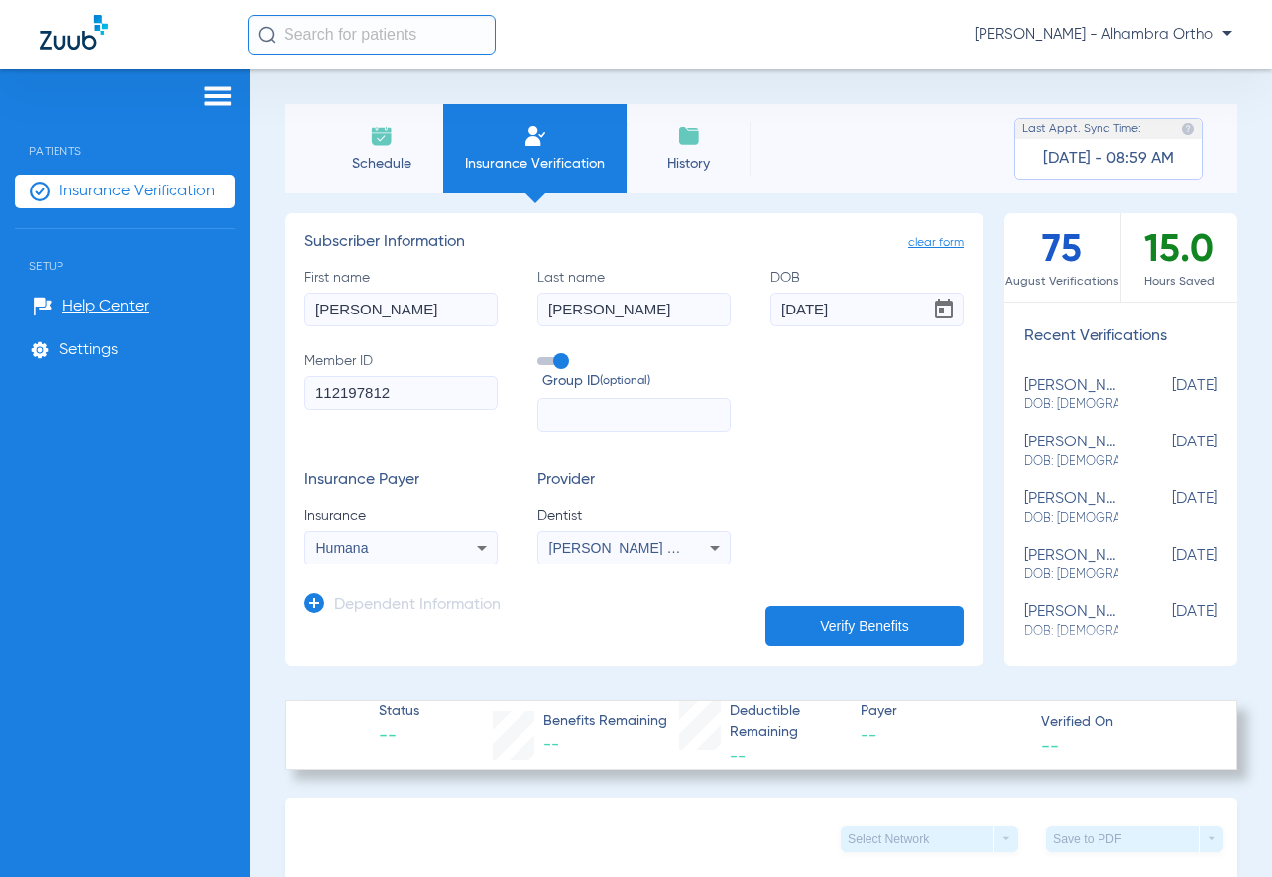
click at [820, 618] on button "Verify Benefits" at bounding box center [865, 626] width 198 height 40
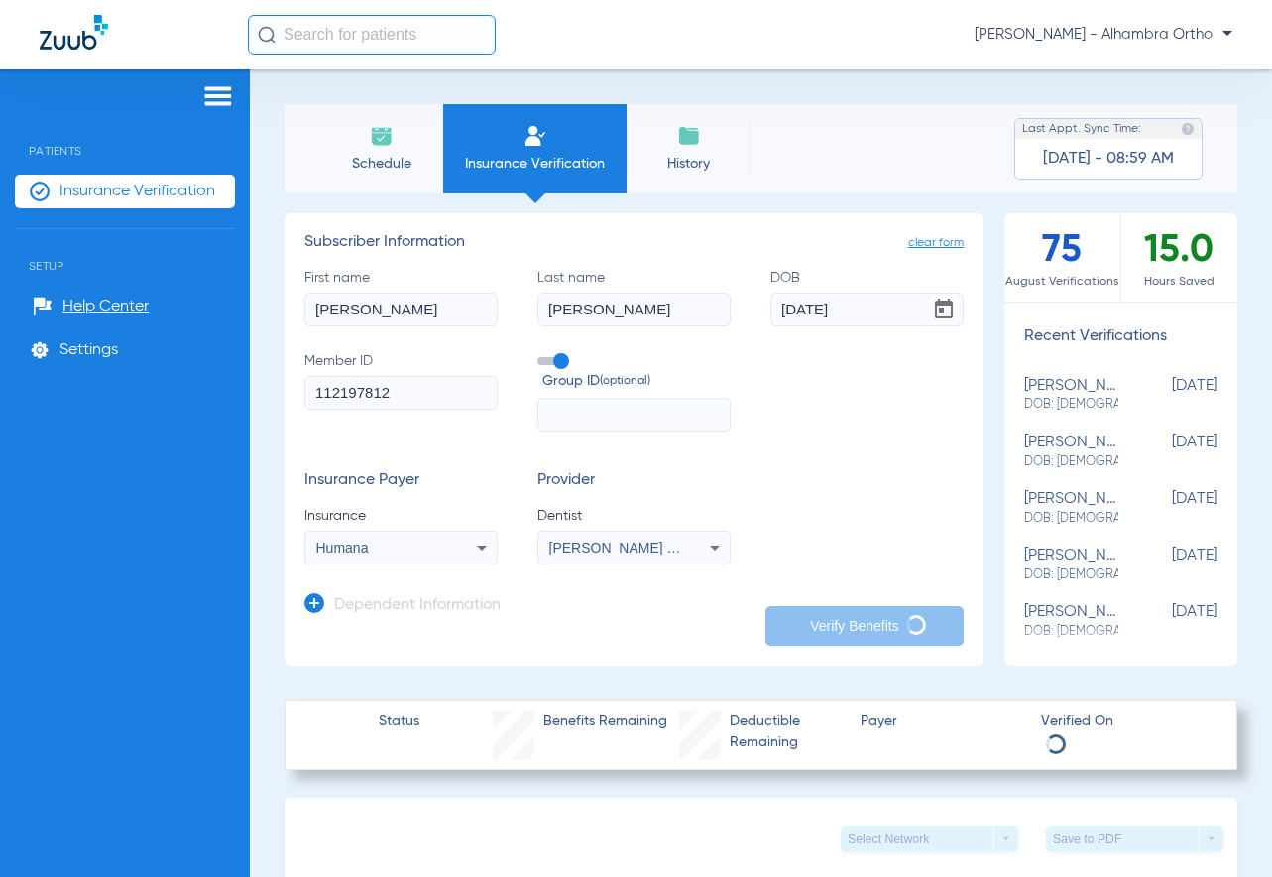
click at [0, 489] on html "Vanessa Angulo - Alhambra Ortho Patients Insurance Verification Setup Help Cent…" at bounding box center [636, 438] width 1272 height 877
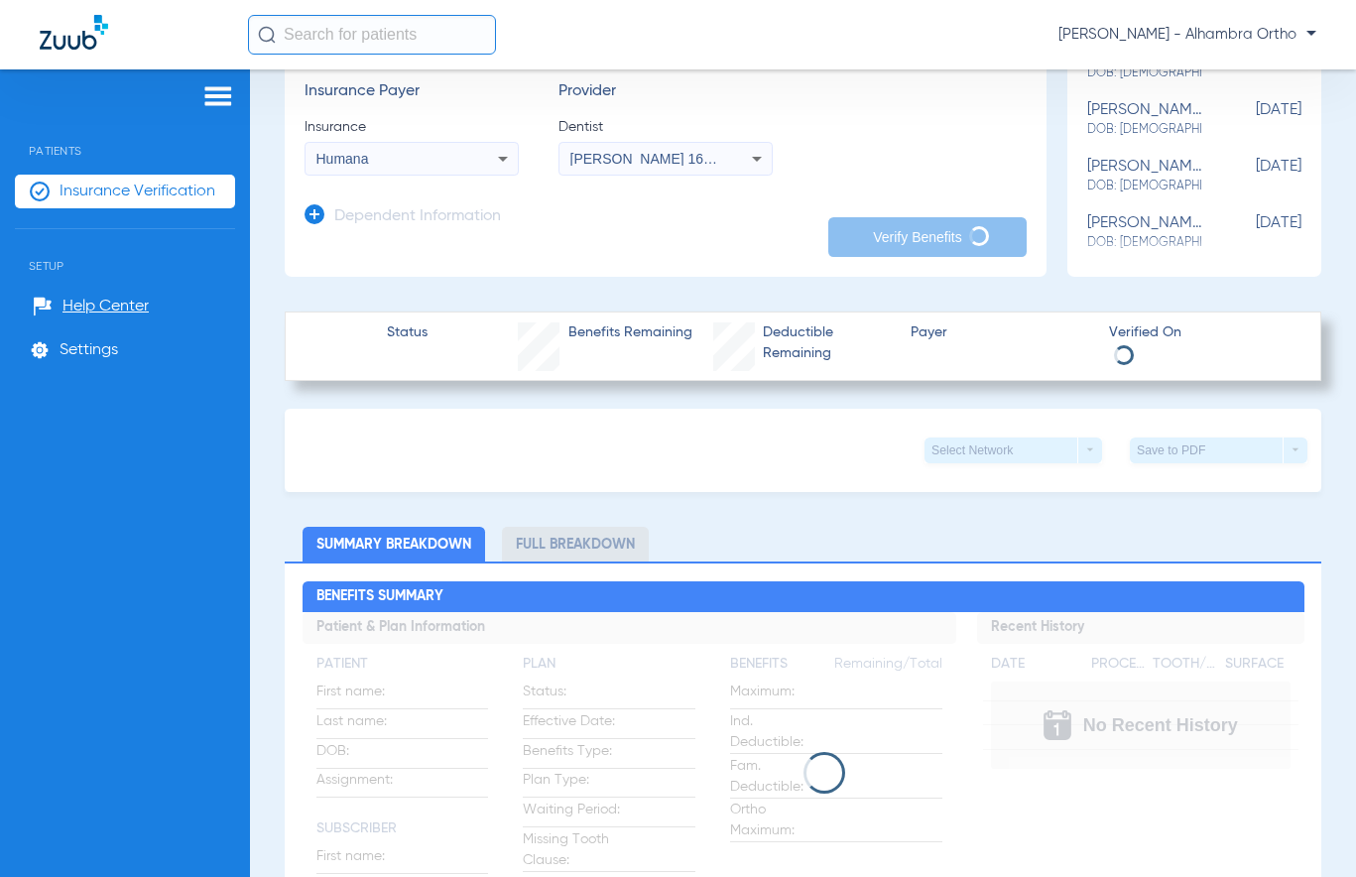
scroll to position [496, 0]
